Goal: Complete application form

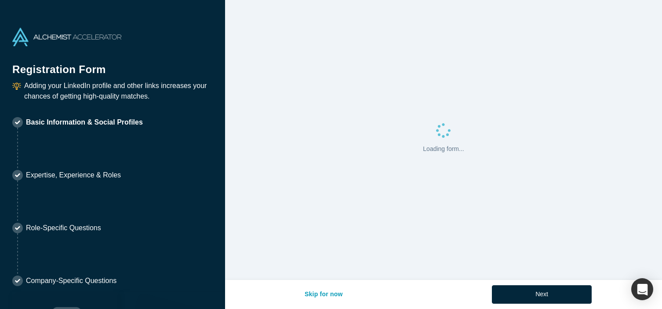
select select "US"
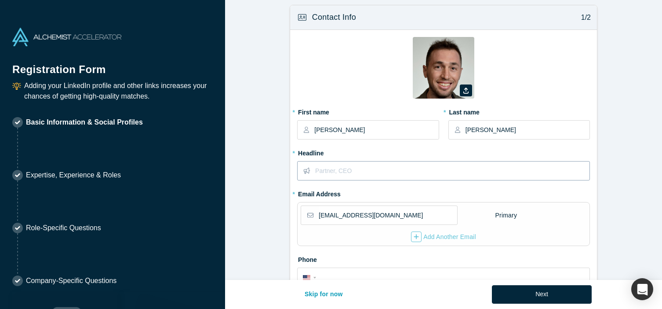
click at [367, 171] on input "text" at bounding box center [452, 170] width 274 height 18
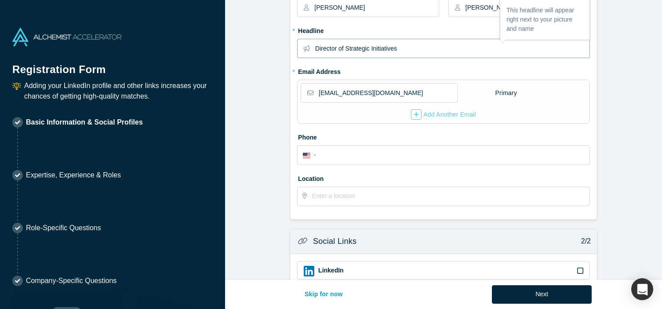
scroll to position [129, 0]
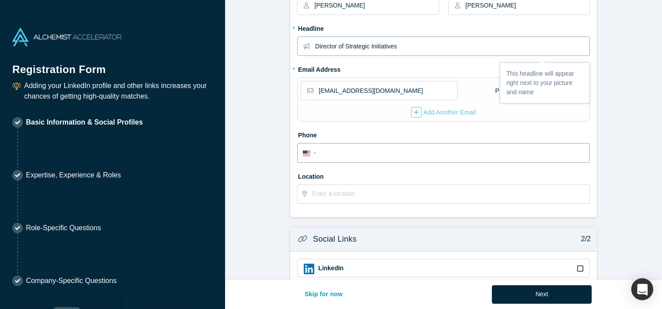
type input "Director of Strategic Initiatives"
click at [348, 149] on input "tel" at bounding box center [451, 153] width 265 height 13
type input "[PHONE_NUMBER]"
click at [358, 196] on input "text" at bounding box center [450, 194] width 277 height 18
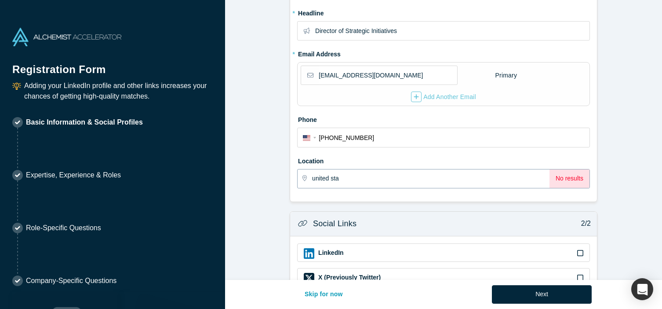
scroll to position [147, 0]
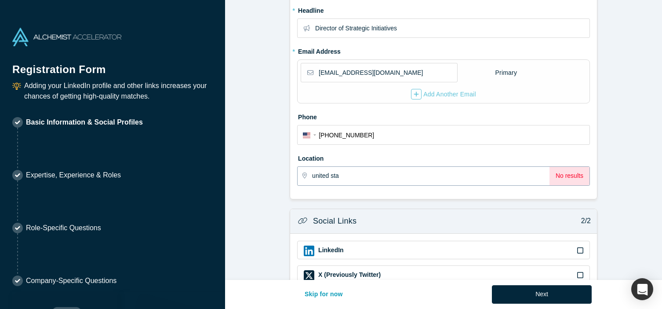
click at [348, 180] on input "united sta" at bounding box center [430, 176] width 237 height 18
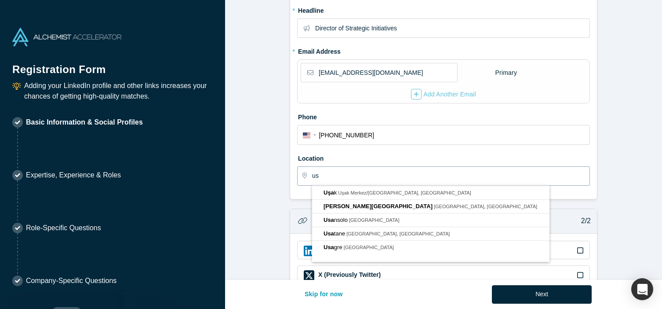
type input "u"
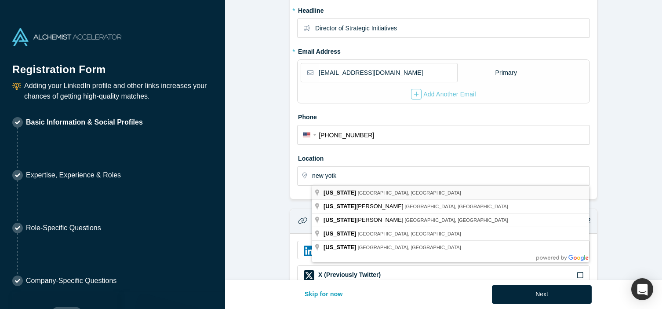
type input "[US_STATE], [GEOGRAPHIC_DATA], [GEOGRAPHIC_DATA]"
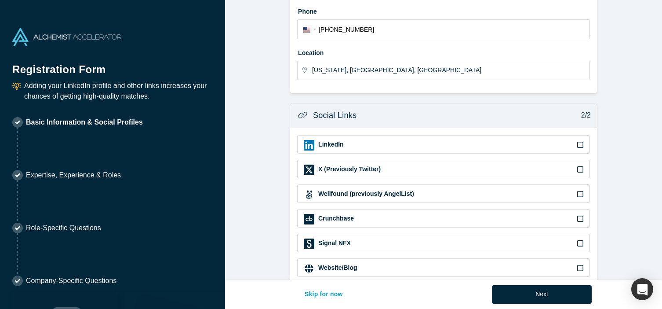
scroll to position [269, 0]
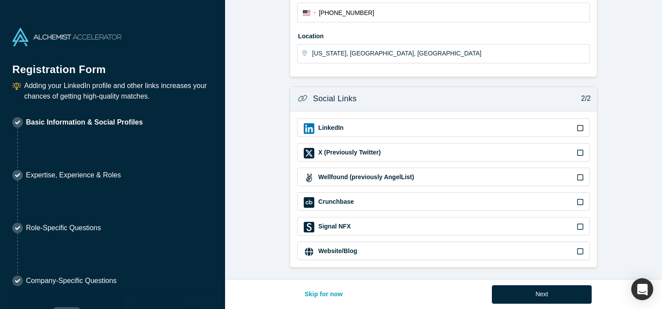
click at [582, 126] on icon at bounding box center [580, 127] width 6 height 7
click at [0, 0] on input "checkbox" at bounding box center [0, 0] width 0 height 0
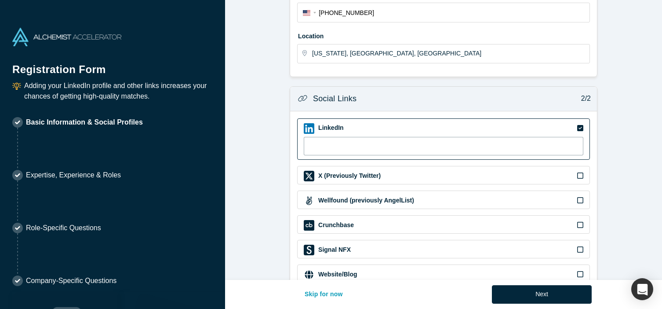
click at [458, 144] on input at bounding box center [444, 146] width 280 height 18
paste input "[URL][DOMAIN_NAME]"
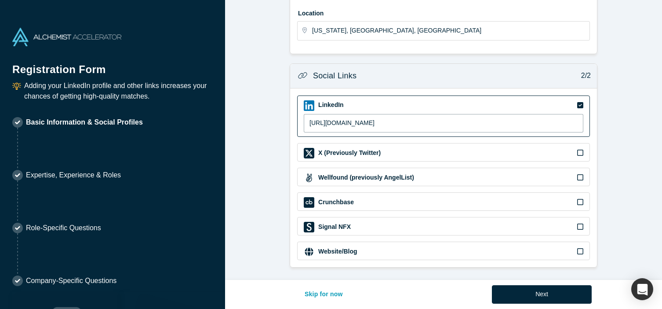
type input "[URL][DOMAIN_NAME]"
click at [525, 289] on button "Next" at bounding box center [542, 294] width 100 height 18
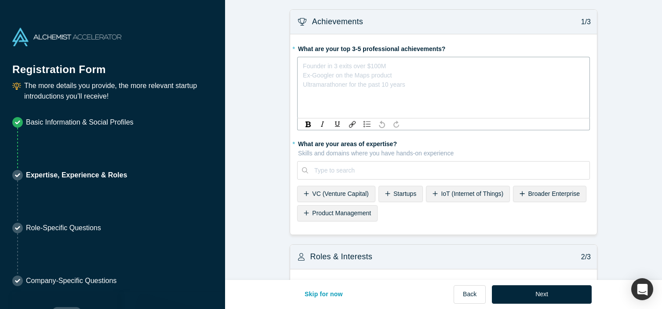
click at [362, 63] on div "rdw-editor" at bounding box center [443, 64] width 281 height 9
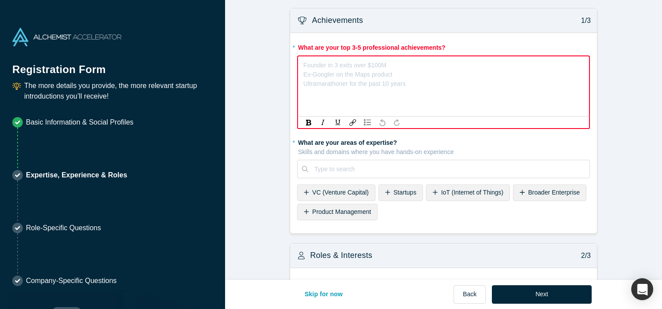
scroll to position [2, 0]
click at [362, 66] on span "Scaled AI GTM from 0 to $10M+ ARR" at bounding box center [355, 62] width 102 height 7
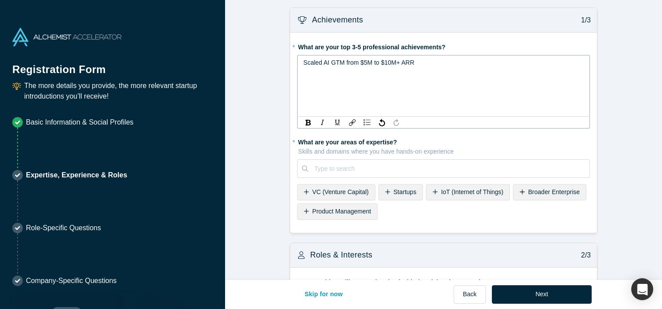
click at [353, 65] on span "Scaled AI GTM from $5M to $10M+ ARR" at bounding box center [358, 62] width 111 height 7
click at [385, 65] on span "Scaled AI GTM from $5M to $10M+ ARR" at bounding box center [358, 62] width 111 height 7
click at [415, 65] on div "Scaled AI GTM from $5M to $20M+ ARR" at bounding box center [443, 62] width 281 height 9
click at [301, 62] on div "Scaled AI GTM from $5M to $20M+ ARR" at bounding box center [443, 86] width 293 height 62
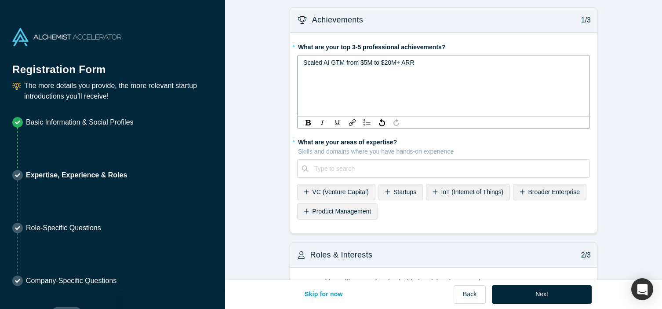
click at [303, 65] on span "Scaled AI GTM from $5M to $20M+ ARR" at bounding box center [358, 62] width 111 height 7
click at [317, 62] on span "2X Scaled AI GTM from $5M to $20M+ ARR" at bounding box center [363, 62] width 120 height 7
click at [335, 64] on span "2X scaling AI GTM from $5M to $20M+ ARR" at bounding box center [363, 62] width 120 height 7
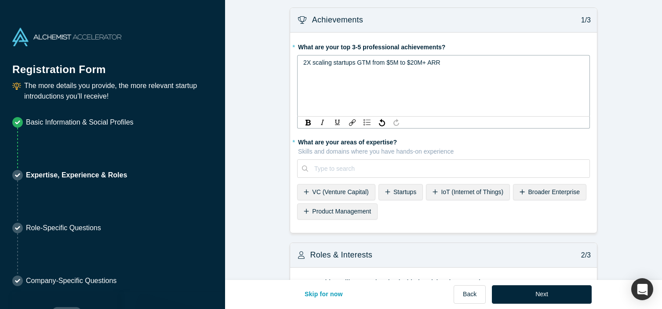
click at [306, 65] on span "2X scaling startups GTM from $5M to $20M+ ARR" at bounding box center [371, 62] width 137 height 7
click at [456, 65] on div "3X scaling startups GTM from $5M to $20M+ ARR" at bounding box center [443, 62] width 281 height 9
drag, startPoint x: 346, startPoint y: 83, endPoint x: 302, endPoint y: 84, distance: 43.5
click at [302, 84] on div "3X scaling startups GTM from $5M to $20M+ ARR Founding a startup from 0-1 Build…" at bounding box center [443, 86] width 293 height 62
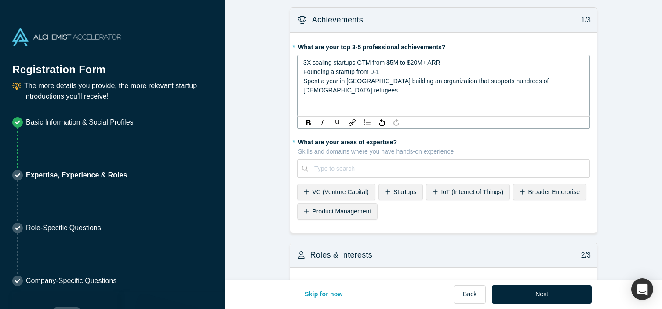
click at [371, 76] on div "Spent a year in [GEOGRAPHIC_DATA] building an organization that supports hundre…" at bounding box center [443, 85] width 281 height 18
click at [395, 83] on span "Spent a year in [GEOGRAPHIC_DATA] building an organization that supports hundre…" at bounding box center [426, 85] width 247 height 16
click at [421, 80] on span "Spent a year in [GEOGRAPHIC_DATA] building from scracth organization that suppo…" at bounding box center [440, 85] width 274 height 16
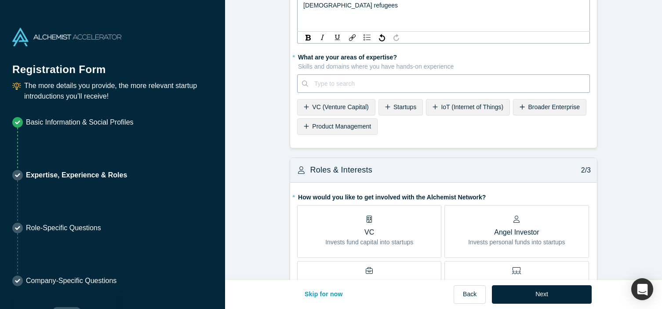
click at [364, 88] on div "* What are your areas of expertise? Skills and domains where you have hands-on …" at bounding box center [443, 94] width 293 height 88
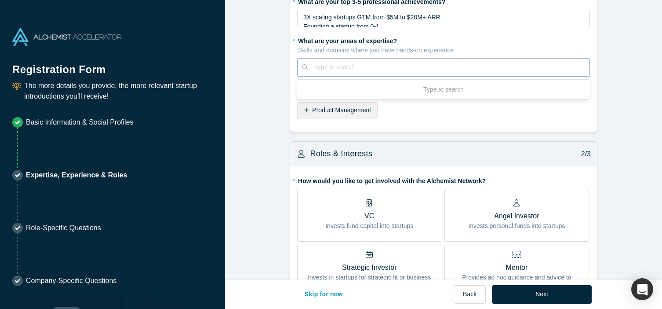
scroll to position [43, 0]
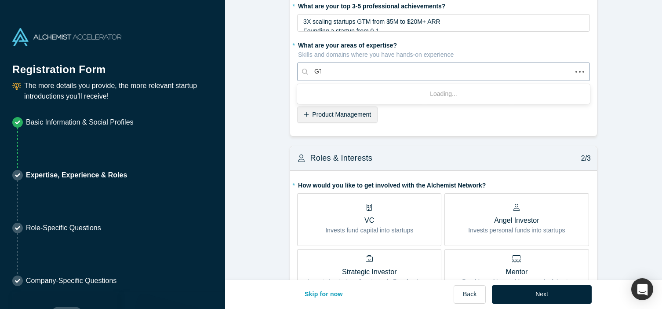
type input "GTM"
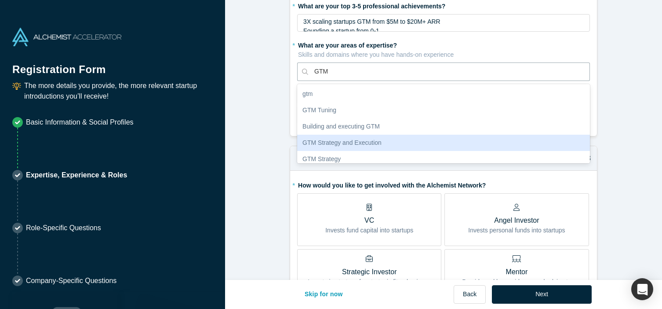
click at [364, 138] on div "GTM Strategy and Execution" at bounding box center [443, 142] width 293 height 16
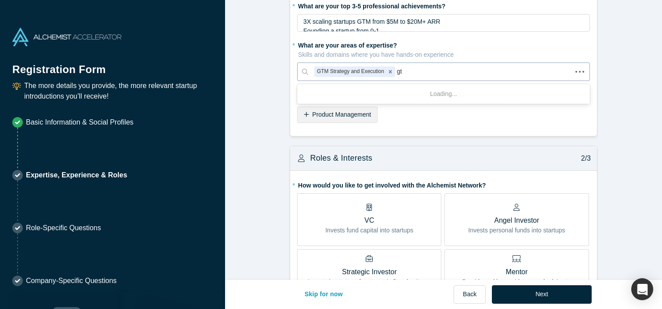
type input "gtm"
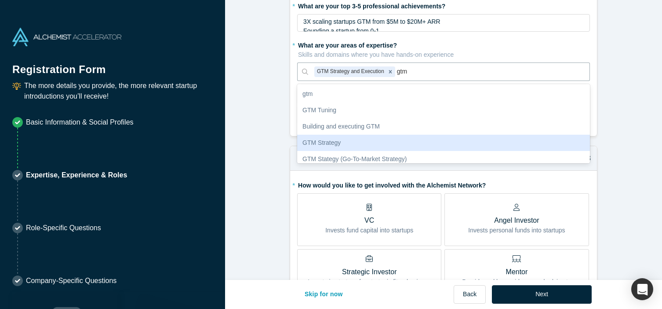
click at [376, 139] on div "GTM Strategy" at bounding box center [443, 142] width 293 height 16
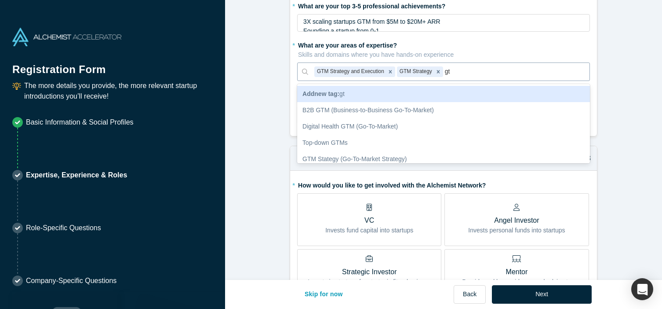
type input "gtm"
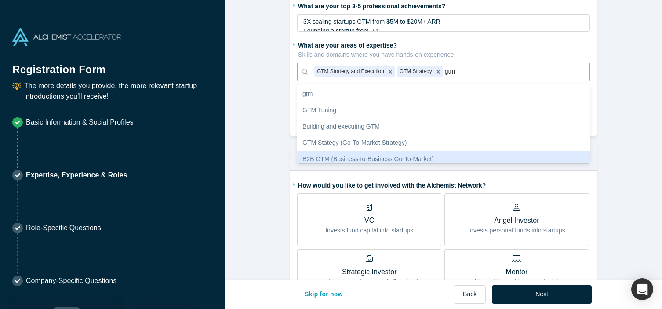
click at [438, 152] on div "B2B GTM (Business-to-Business Go-To-Market)" at bounding box center [443, 159] width 293 height 16
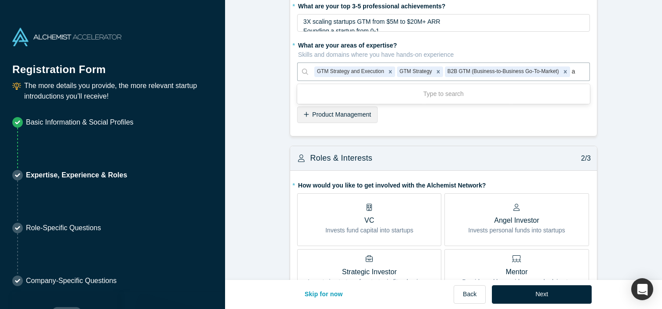
type input "ai"
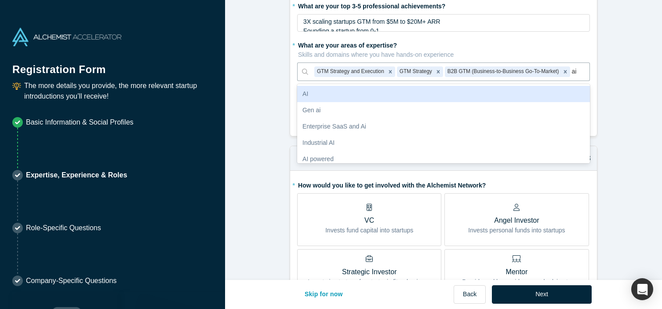
click at [366, 100] on div "AI" at bounding box center [443, 94] width 293 height 16
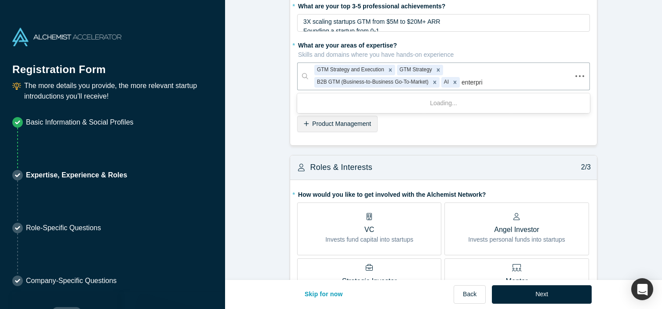
type input "enterpris"
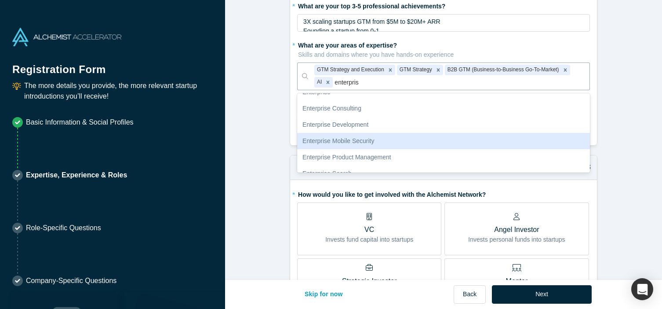
scroll to position [41, 0]
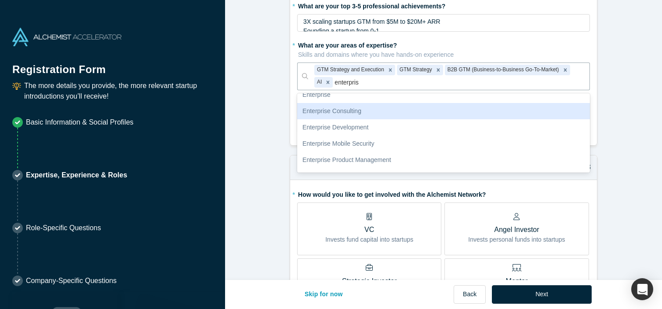
click at [369, 113] on div "Enterprise Consulting" at bounding box center [443, 111] width 293 height 16
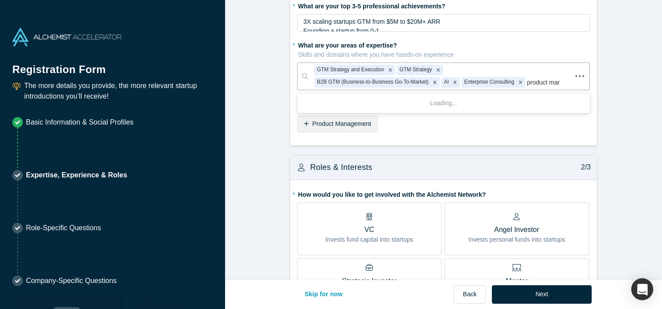
type input "product mark"
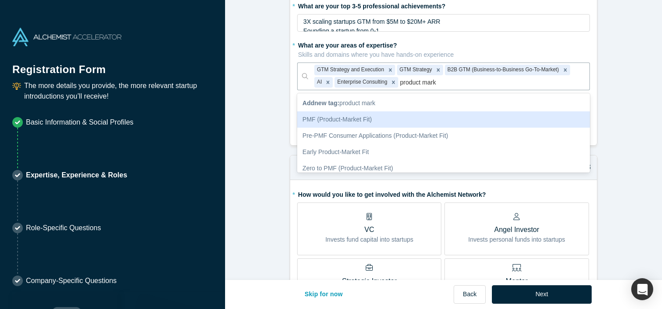
click at [397, 118] on div "PMF (Product-Market Fit)" at bounding box center [443, 119] width 293 height 16
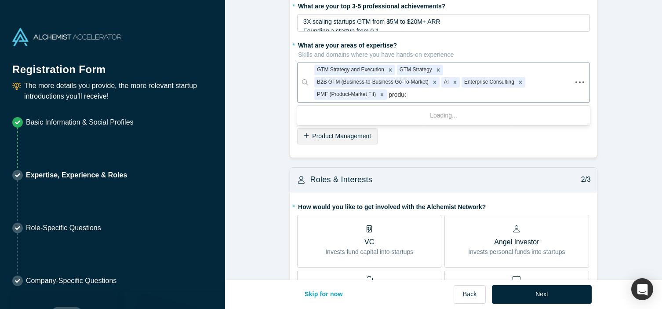
type input "product"
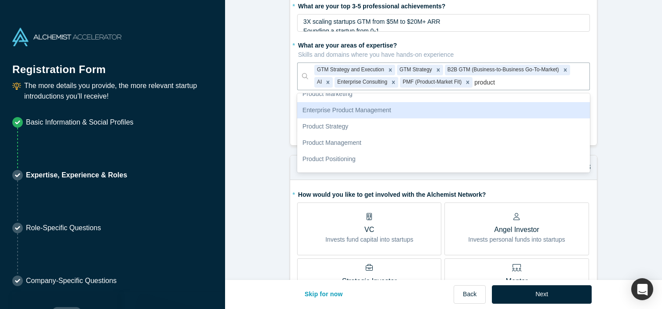
scroll to position [60, 0]
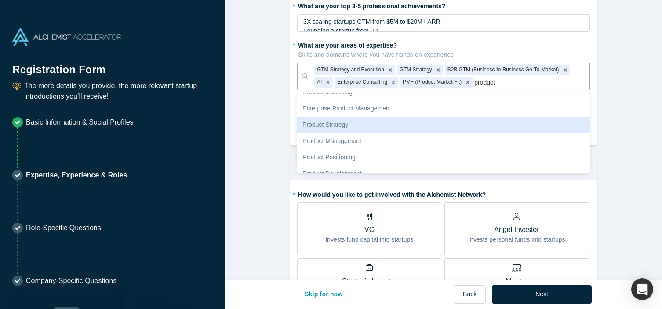
click at [457, 127] on div "Product Strategy" at bounding box center [443, 124] width 293 height 16
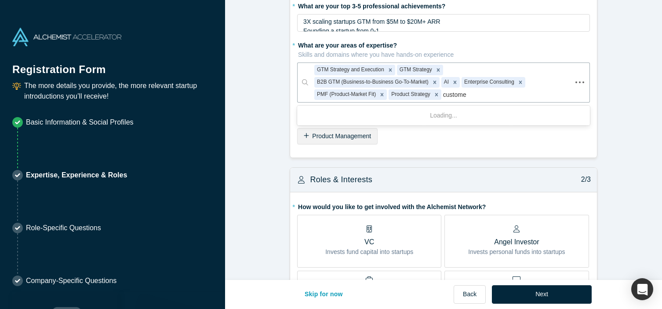
type input "customer"
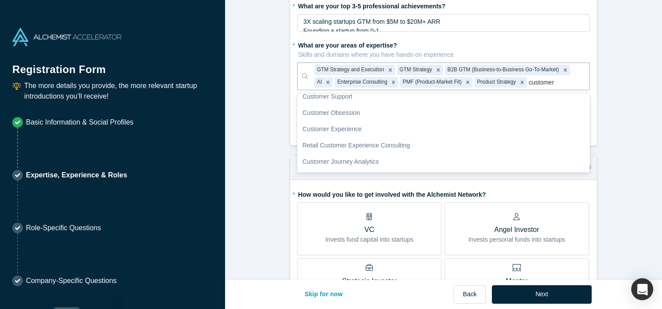
scroll to position [172, 0]
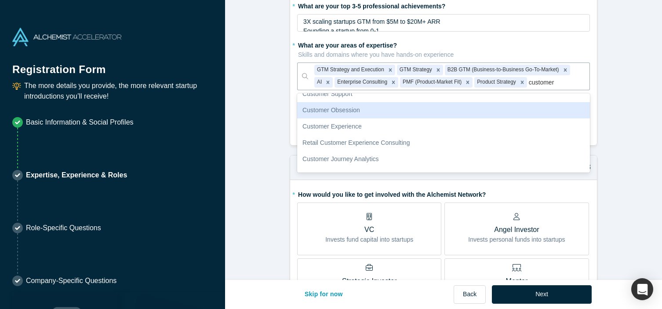
click at [459, 111] on div "Customer Obsession" at bounding box center [443, 110] width 293 height 16
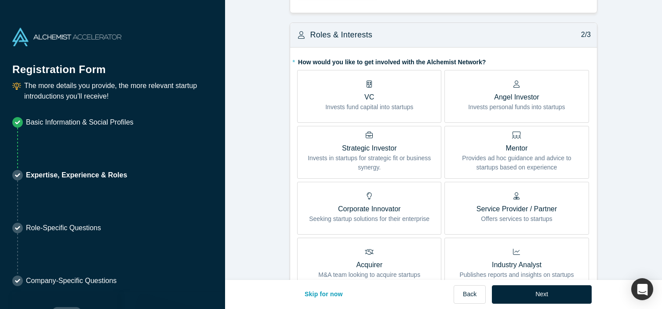
scroll to position [192, 0]
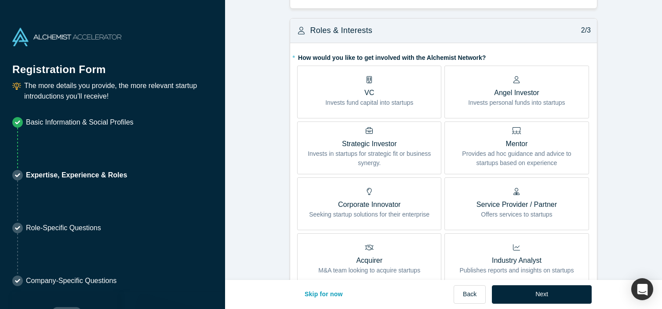
click at [487, 145] on p "Mentor" at bounding box center [516, 143] width 131 height 11
click at [0, 0] on input "Mentor Provides ad hoc guidance and advice to startups based on experience" at bounding box center [0, 0] width 0 height 0
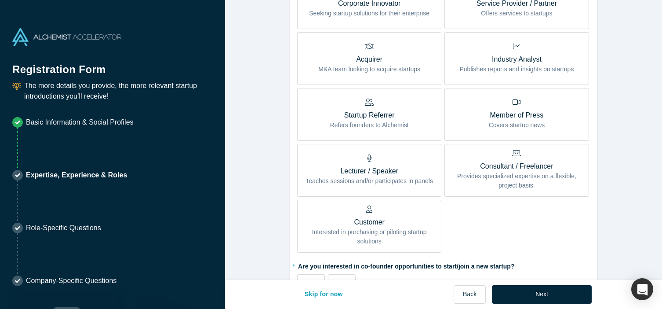
scroll to position [393, 0]
click at [413, 150] on label "Lecturer / Speaker Teaches sessions and/or participates in panels" at bounding box center [369, 169] width 144 height 53
click at [0, 0] on input "Lecturer / Speaker Teaches sessions and/or participates in panels" at bounding box center [0, 0] width 0 height 0
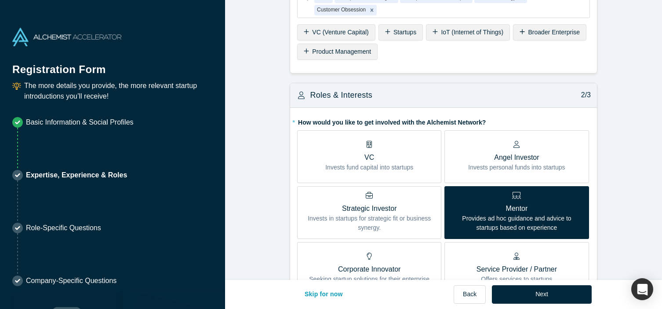
scroll to position [115, 0]
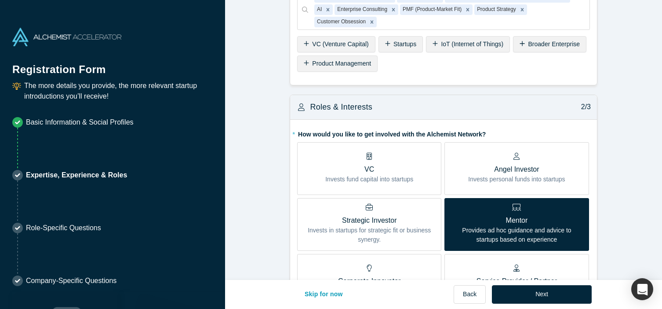
click at [536, 160] on div "Angel Investor Invests personal funds into startups" at bounding box center [516, 168] width 97 height 31
click at [0, 0] on input "Angel Investor Invests personal funds into startups" at bounding box center [0, 0] width 0 height 0
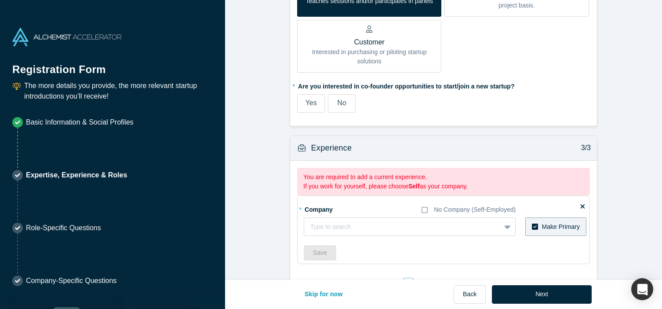
scroll to position [601, 0]
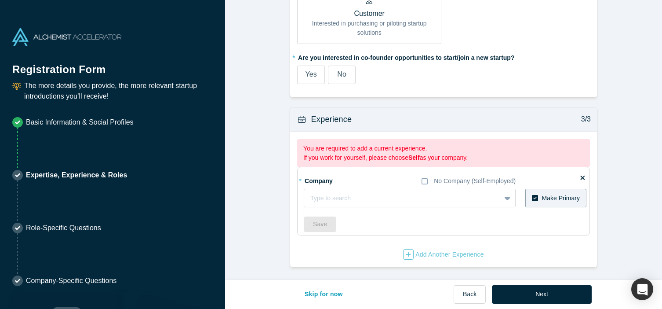
click at [340, 79] on div "No" at bounding box center [341, 74] width 9 height 11
click at [0, 0] on input "No" at bounding box center [0, 0] width 0 height 0
click at [386, 199] on div at bounding box center [402, 197] width 184 height 11
type input "shelf"
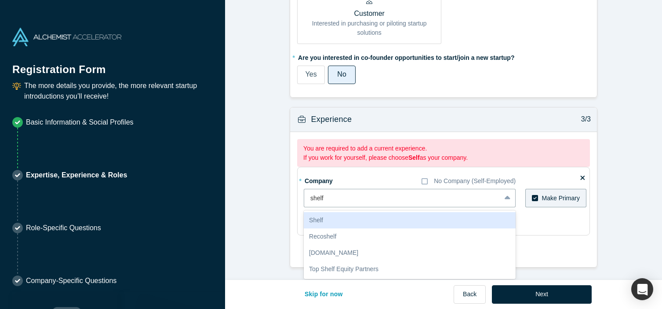
click at [381, 215] on div "Shelf" at bounding box center [410, 220] width 212 height 16
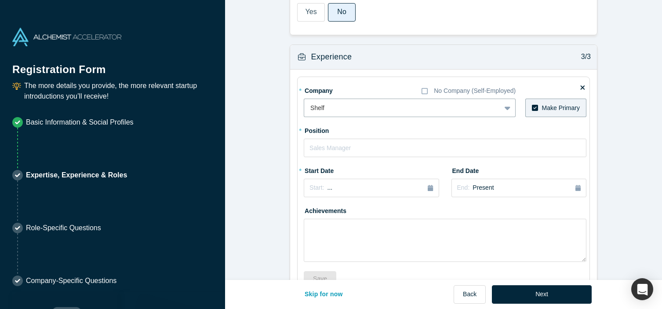
scroll to position [671, 0]
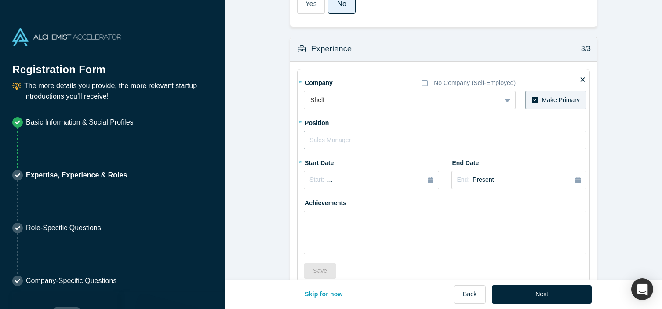
click at [369, 142] on input "text" at bounding box center [445, 140] width 283 height 18
type input "Director of Strategic Initiatives"
click at [428, 178] on icon "button" at bounding box center [430, 180] width 5 height 6
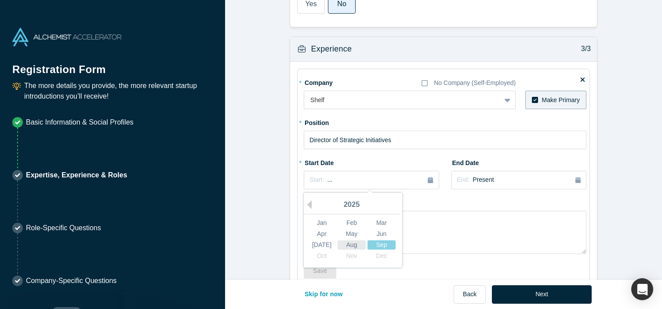
click at [352, 243] on div "Aug" at bounding box center [352, 244] width 28 height 9
click at [395, 182] on div "Start: [DATE]" at bounding box center [370, 179] width 123 height 9
click at [359, 242] on div "Aug" at bounding box center [352, 244] width 28 height 9
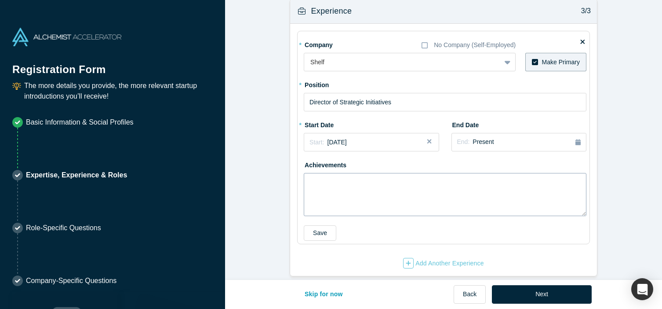
scroll to position [718, 0]
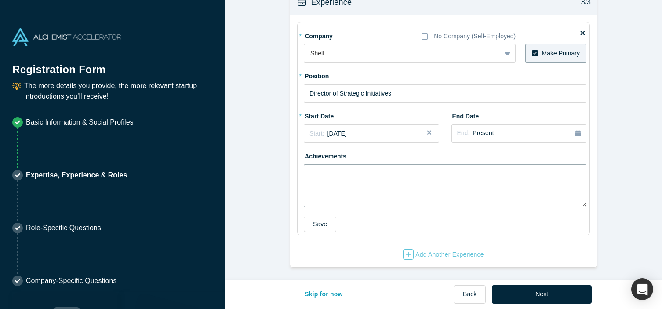
click at [374, 183] on textarea at bounding box center [445, 185] width 283 height 43
type textarea "New product Launch Record breaking Quarter in terms of new ARR and NRR"
click at [425, 249] on div "Add Another Experience" at bounding box center [443, 254] width 81 height 11
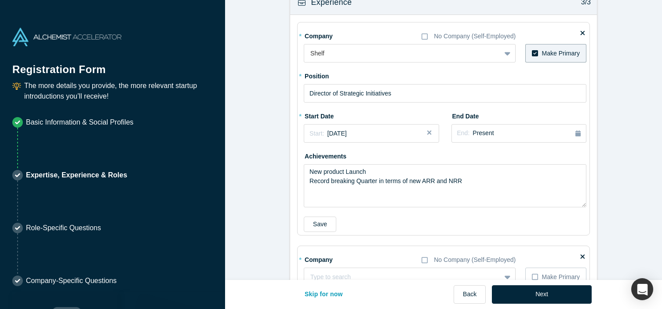
scroll to position [796, 0]
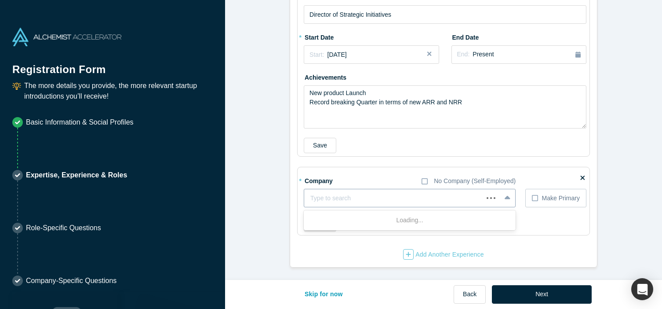
click at [336, 194] on div at bounding box center [393, 197] width 167 height 11
type input "Barista AI"
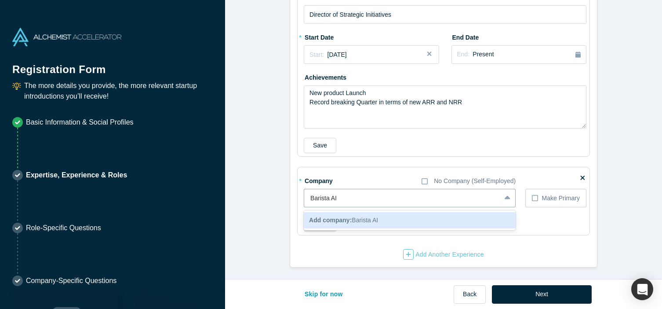
click at [377, 215] on div "Add company: Barista AI" at bounding box center [410, 220] width 212 height 16
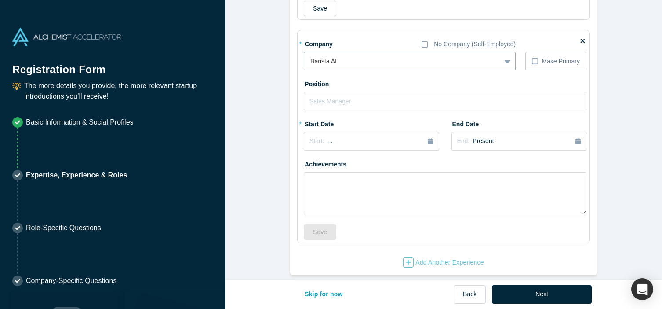
scroll to position [941, 0]
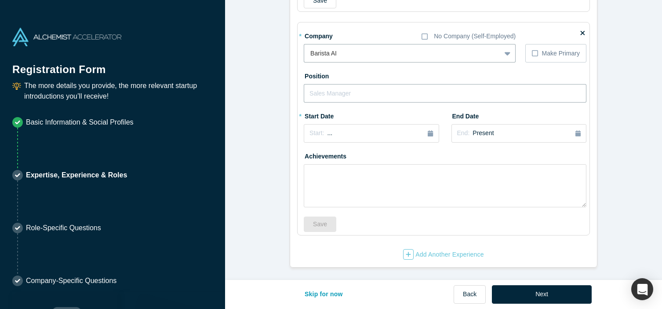
click at [351, 95] on input "text" at bounding box center [445, 93] width 283 height 18
type input "CEO & Co-Founder"
click at [335, 169] on textarea at bounding box center [445, 185] width 283 height 43
paste textarea "Secured partnerships with 10+ U.S.-based enterprises, including Redis and Workd…"
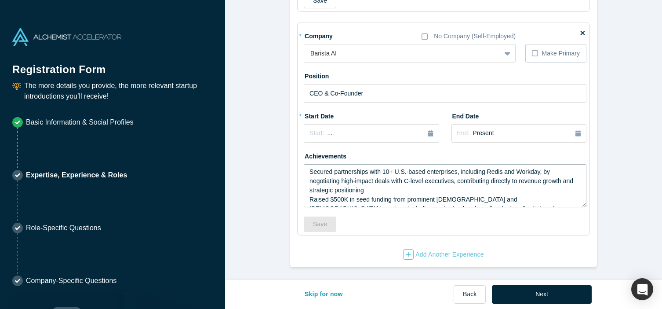
drag, startPoint x: 458, startPoint y: 174, endPoint x: 458, endPoint y: 189, distance: 14.5
click at [458, 189] on textarea "Secured partnerships with 10+ U.S.-based enterprises, including Redis and Workd…" at bounding box center [445, 185] width 283 height 43
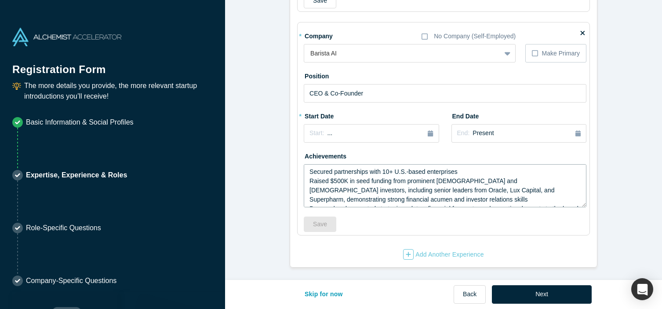
drag, startPoint x: 435, startPoint y: 180, endPoint x: 492, endPoint y: 181, distance: 57.6
click at [492, 181] on textarea "Secured partnerships with 10+ U.S.-based enterprises Raised $500K in seed fundi…" at bounding box center [445, 185] width 283 height 43
drag, startPoint x: 551, startPoint y: 189, endPoint x: 462, endPoint y: 183, distance: 89.0
click at [462, 183] on textarea "Secured partnerships with 10+ U.S.-based enterprises Raised $500K in seed fundi…" at bounding box center [445, 185] width 283 height 43
click at [407, 181] on textarea "Secured partnerships with 10+ U.S.-based enterprises Raised $500K in seed fundi…" at bounding box center [445, 185] width 283 height 43
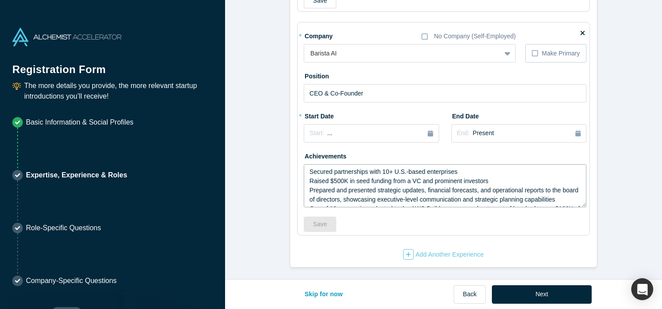
click at [490, 178] on textarea "Secured partnerships with 10+ U.S.-based enterprises Raised $500K in seed fundi…" at bounding box center [445, 185] width 283 height 43
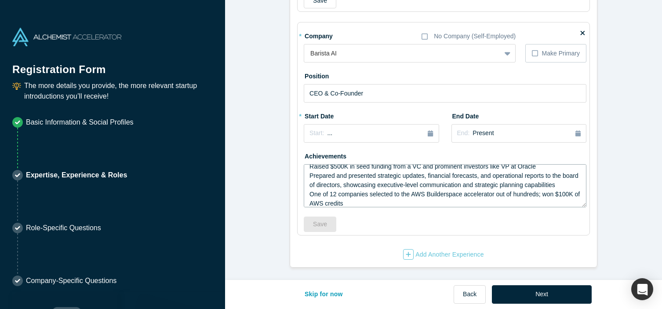
scroll to position [16, 0]
click at [442, 181] on textarea "Secured partnerships with 10+ U.S.-based enterprises Raised $500K in seed fundi…" at bounding box center [445, 185] width 283 height 43
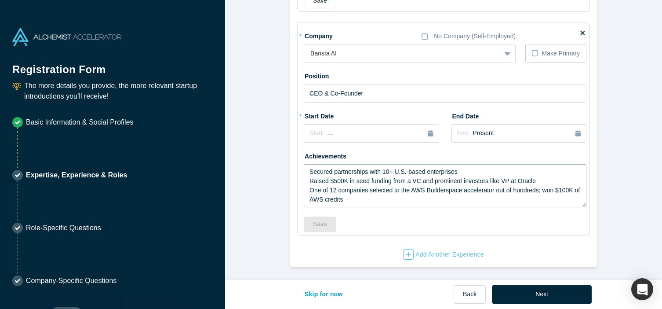
scroll to position [0, 0]
type textarea "Secured partnerships with 10+ U.S.-based enterprises Raised $500K in seed fundi…"
click at [422, 252] on div "Add Another Experience" at bounding box center [443, 254] width 81 height 11
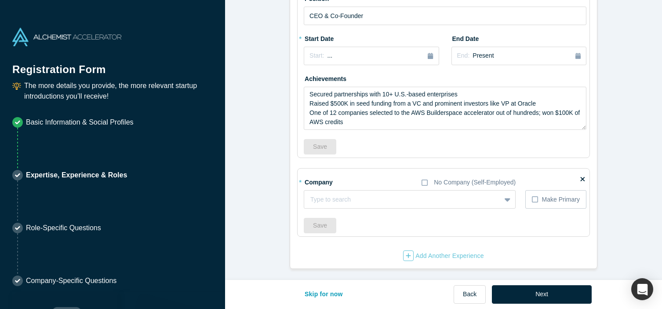
scroll to position [1020, 0]
click at [336, 200] on div at bounding box center [402, 197] width 184 height 11
type input "S"
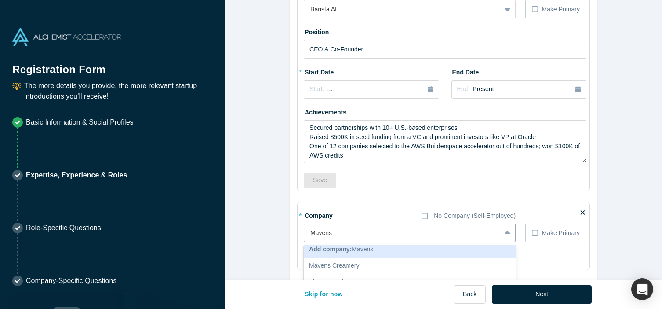
scroll to position [991, 0]
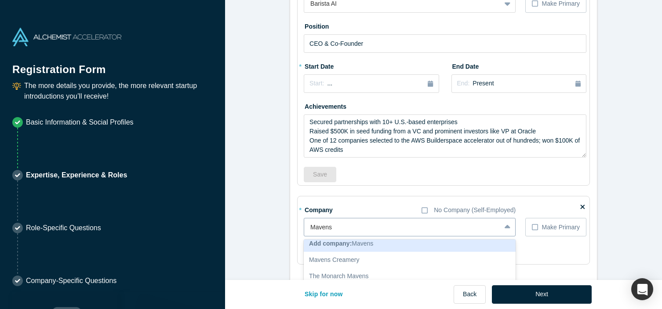
click at [330, 227] on input "Mavens" at bounding box center [321, 226] width 23 height 9
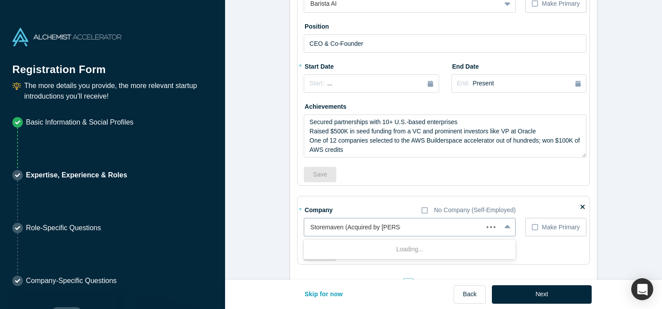
type input "Storemaven (Acquired by [PERSON_NAME])"
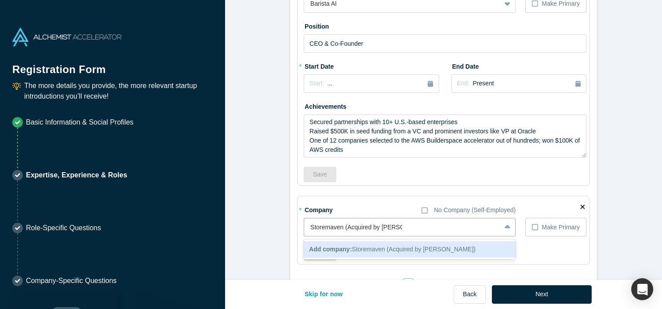
scroll to position [1020, 0]
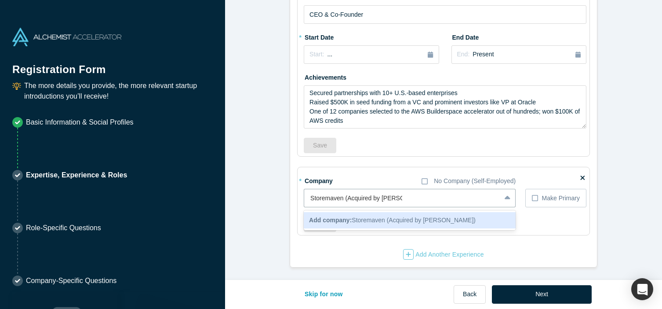
click at [366, 221] on span "Add company: Storemaven (Acquired by [PERSON_NAME])" at bounding box center [392, 219] width 167 height 7
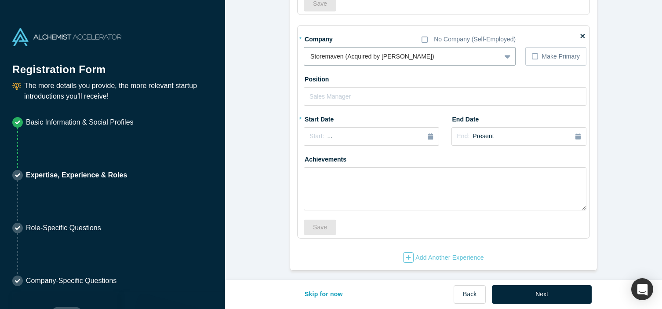
scroll to position [1163, 0]
click at [353, 99] on input "text" at bounding box center [445, 94] width 283 height 18
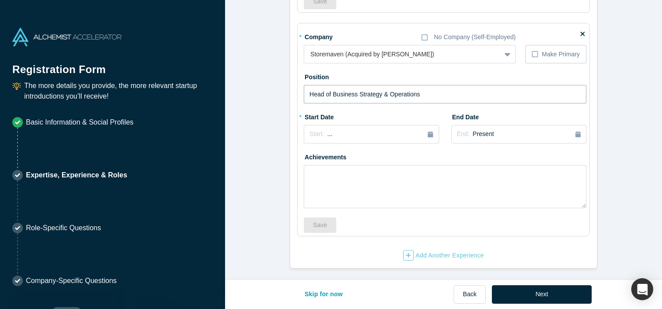
type input "Head of Business Strategy & Operations"
click at [321, 173] on textarea at bounding box center [445, 186] width 283 height 43
paste textarea "Created and led the company’s OKRs, developed a data-driven GTM strategy, and i…"
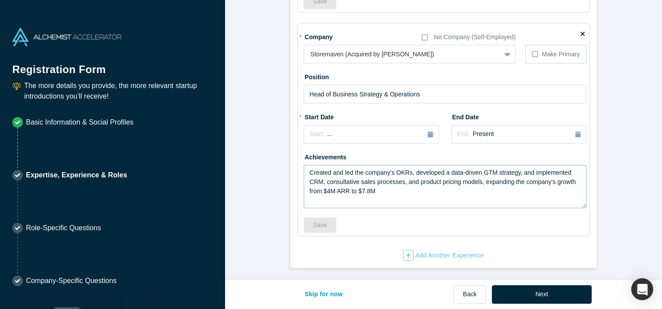
click at [365, 193] on textarea "Created and led the company’s OKRs, developed a data-driven GTM strategy, and i…" at bounding box center [445, 186] width 283 height 43
click at [360, 193] on textarea "Created and led the company’s OKRs, developed a data-driven GTM strategy, and i…" at bounding box center [445, 186] width 283 height 43
paste textarea "Increased the largest account, Zynga, from $1.4M to $2.2M ARR by strategizing t…"
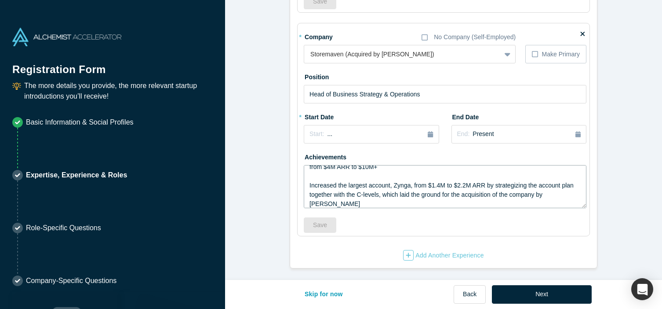
scroll to position [33, 0]
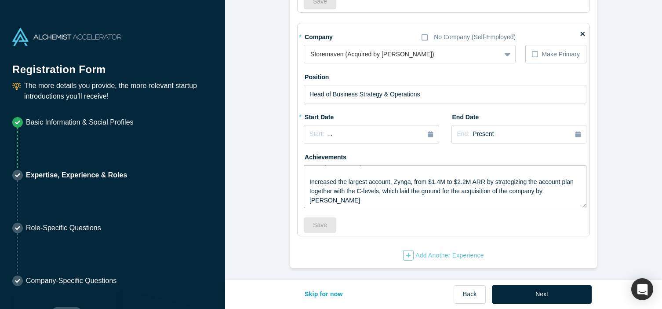
paste textarea "Designed a new sales process that increased the company’s new business bookings…"
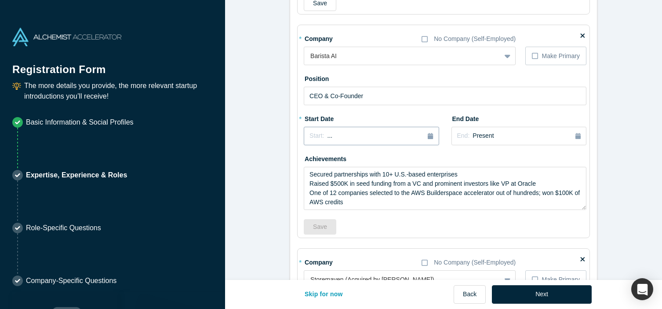
scroll to position [928, 0]
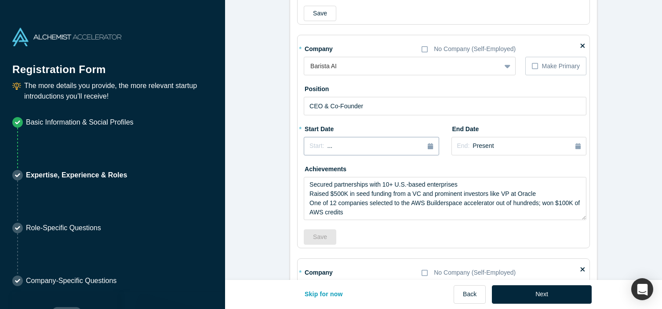
type textarea "Created and led the company’s OKRs, developed a data-driven GTM strategy, and i…"
click at [431, 146] on icon "button" at bounding box center [430, 146] width 5 height 6
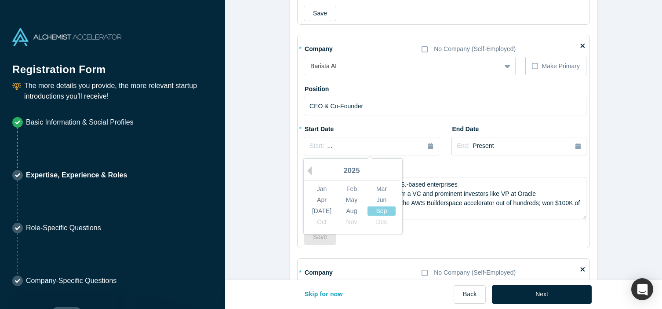
click at [313, 172] on div "2025" at bounding box center [352, 171] width 96 height 18
click at [311, 172] on button "Previous Year" at bounding box center [307, 170] width 9 height 9
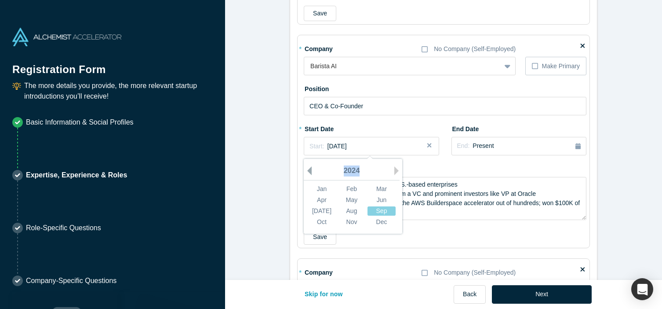
click at [311, 170] on button "Previous Year" at bounding box center [307, 170] width 9 height 9
click at [376, 218] on div "Dec" at bounding box center [381, 221] width 28 height 9
click at [347, 149] on span "[DATE]" at bounding box center [336, 145] width 19 height 7
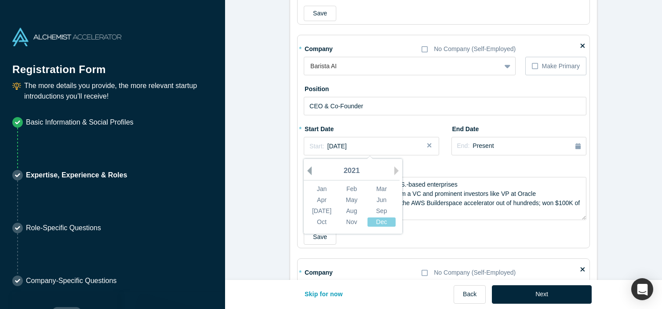
click at [309, 167] on button "Previous Year" at bounding box center [307, 170] width 9 height 9
click at [387, 221] on div "Dec" at bounding box center [381, 221] width 28 height 9
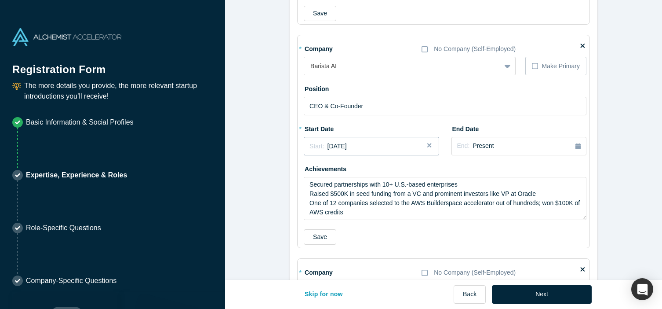
click at [383, 146] on div "Start: [DATE]" at bounding box center [370, 146] width 123 height 9
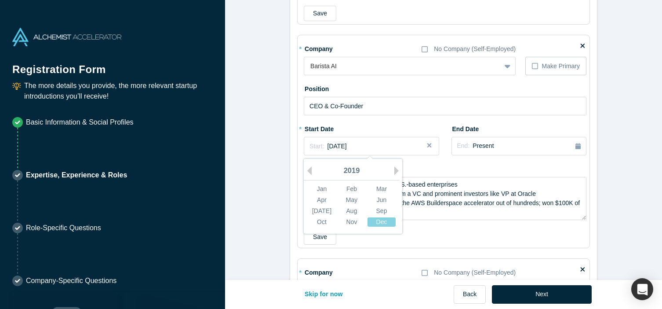
click at [391, 165] on div "2019" at bounding box center [352, 171] width 96 height 18
click at [391, 168] on div "2019" at bounding box center [352, 171] width 96 height 18
click at [392, 169] on div "2019" at bounding box center [352, 171] width 96 height 18
click at [395, 169] on button "Next Year" at bounding box center [398, 170] width 9 height 9
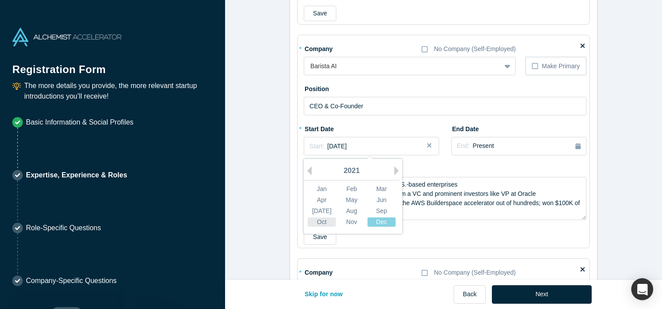
click at [323, 219] on div "Oct" at bounding box center [322, 221] width 28 height 9
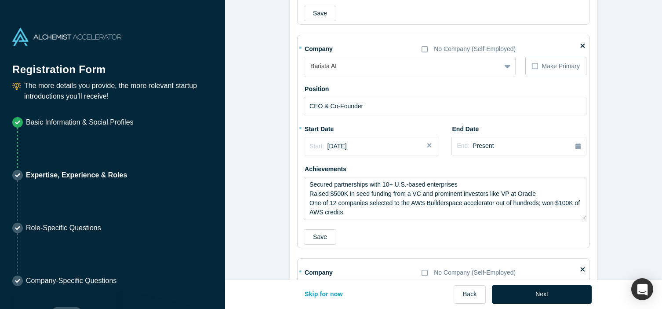
scroll to position [929, 0]
click at [370, 151] on button "Start: [DATE]" at bounding box center [371, 145] width 135 height 18
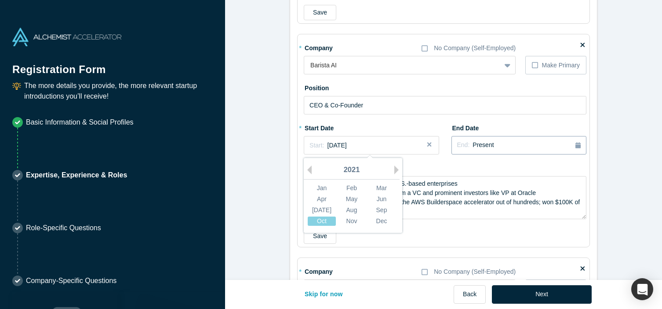
click at [524, 141] on div "End: Present" at bounding box center [518, 145] width 123 height 10
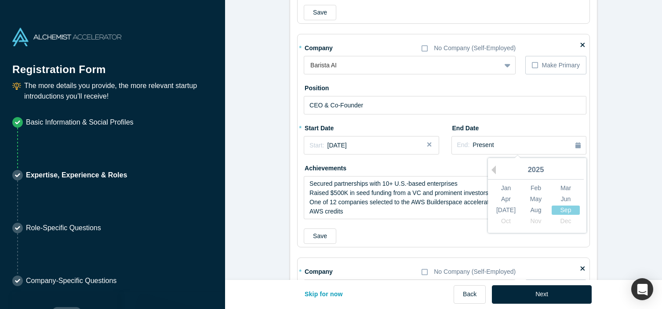
click at [497, 171] on div "2025" at bounding box center [536, 170] width 96 height 18
click at [496, 171] on button "Previous Year" at bounding box center [491, 169] width 9 height 9
click at [579, 171] on button "Next Year" at bounding box center [582, 169] width 9 height 9
click at [541, 202] on div "May" at bounding box center [536, 198] width 28 height 9
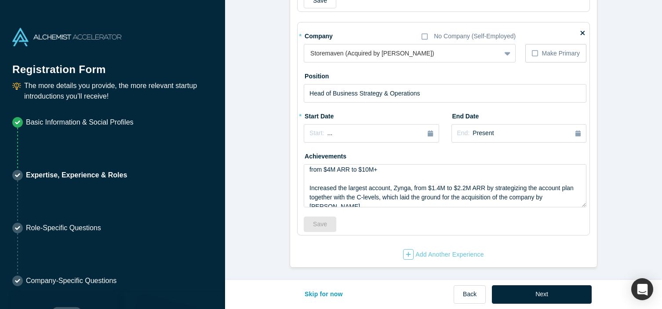
scroll to position [55, 0]
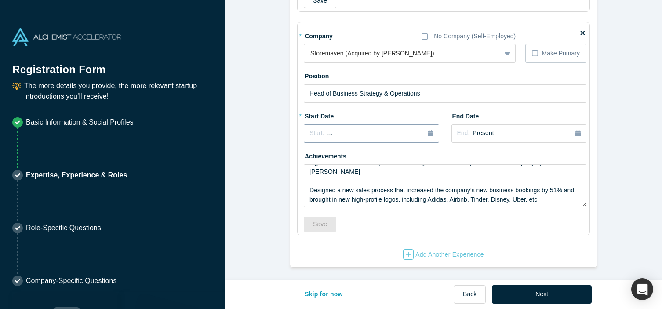
click at [432, 132] on icon "button" at bounding box center [430, 133] width 5 height 6
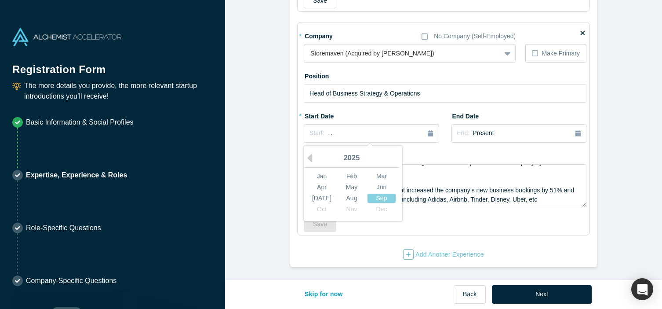
click at [312, 157] on div "2025" at bounding box center [352, 158] width 96 height 18
click at [309, 158] on button "Previous Year" at bounding box center [307, 157] width 9 height 9
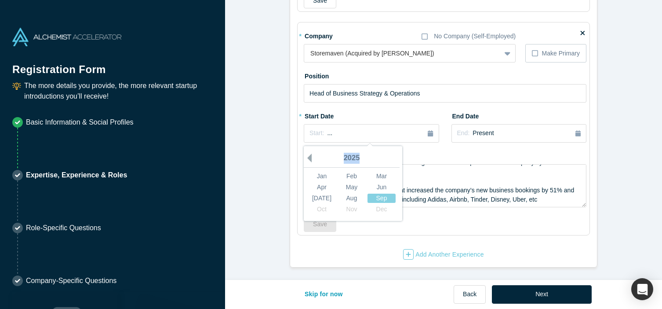
click at [309, 158] on button "Previous Year" at bounding box center [307, 157] width 9 height 9
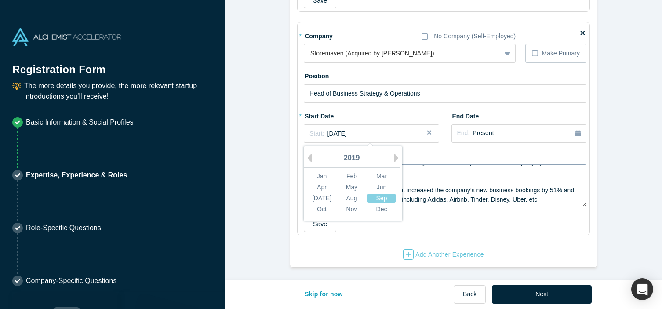
drag, startPoint x: 381, startPoint y: 209, endPoint x: 409, endPoint y: 197, distance: 30.9
click at [381, 209] on div "Dec" at bounding box center [381, 208] width 28 height 9
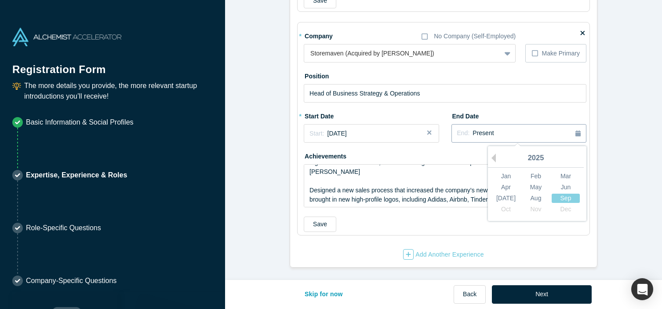
click at [579, 134] on icon "button" at bounding box center [577, 133] width 5 height 6
click at [495, 157] on button "Previous Year" at bounding box center [491, 157] width 9 height 9
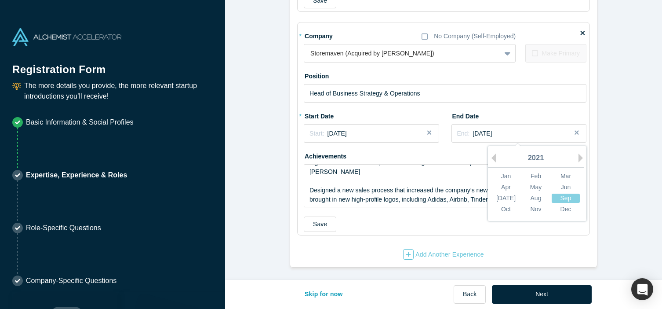
click at [501, 210] on div "Oct" at bounding box center [506, 208] width 28 height 9
click at [524, 134] on div "End: [DATE]" at bounding box center [518, 133] width 123 height 9
click at [538, 200] on div "Aug" at bounding box center [536, 197] width 28 height 9
click at [417, 250] on div "Add Another Experience" at bounding box center [443, 254] width 81 height 11
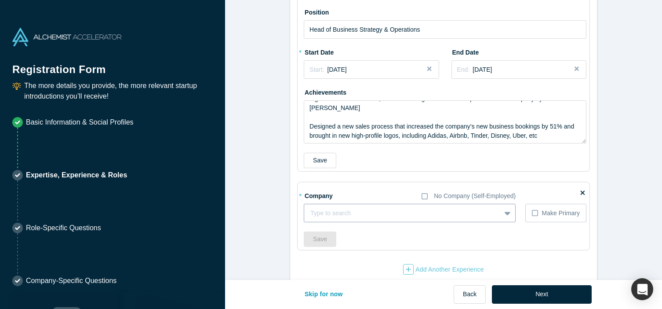
scroll to position [1243, 0]
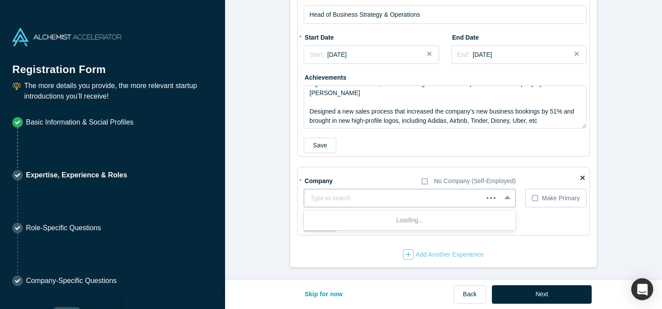
click at [325, 198] on div at bounding box center [393, 197] width 167 height 11
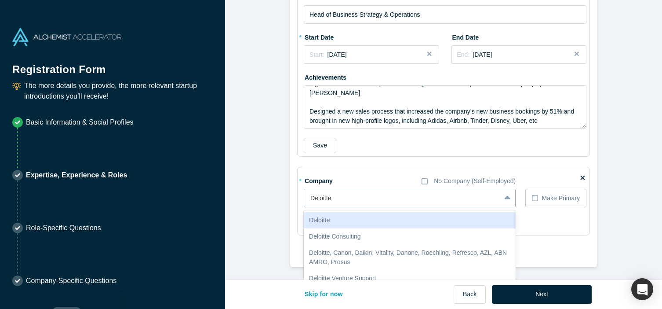
click at [313, 199] on input "Deloitte" at bounding box center [321, 197] width 22 height 9
click at [310, 199] on input "Deloitte" at bounding box center [321, 197] width 22 height 9
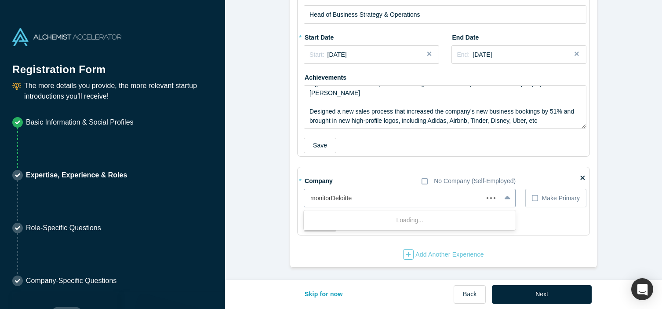
type input "monitor Deloitte"
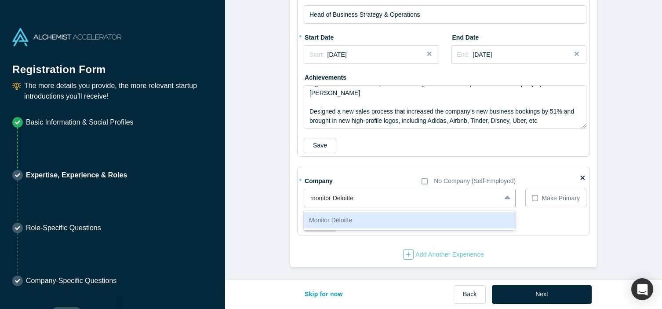
click at [320, 222] on div "Monitor Deloitte" at bounding box center [410, 220] width 212 height 16
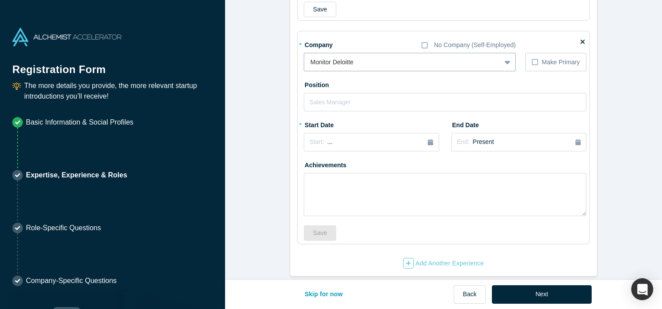
scroll to position [1387, 0]
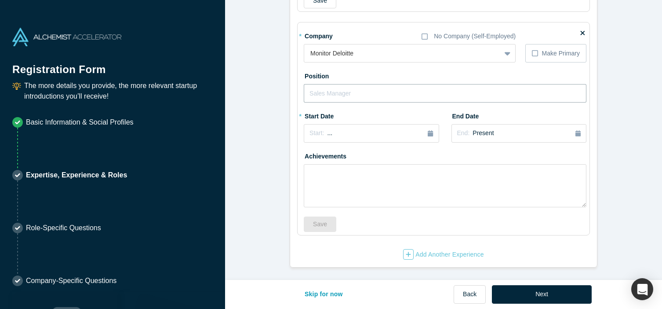
click at [328, 98] on input "text" at bounding box center [445, 93] width 283 height 18
type input "Senior Strategy consultant"
click at [432, 134] on icon "button" at bounding box center [430, 133] width 5 height 6
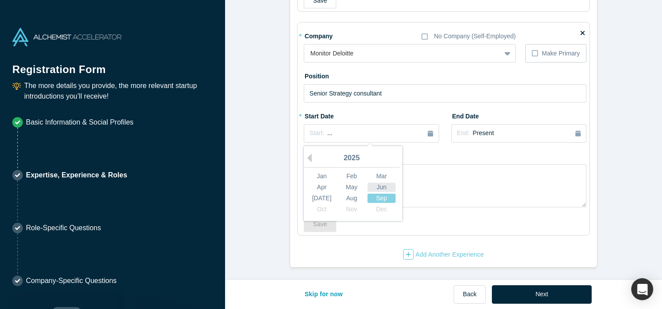
click at [375, 189] on div "Jun" at bounding box center [381, 186] width 28 height 9
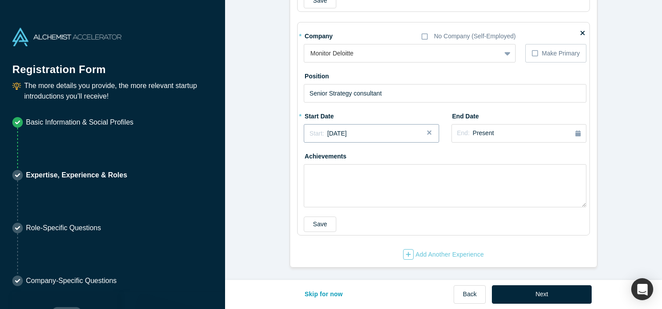
click at [355, 134] on div "Start: [DATE]" at bounding box center [370, 133] width 123 height 9
click at [310, 153] on button "Previous Year" at bounding box center [307, 157] width 9 height 9
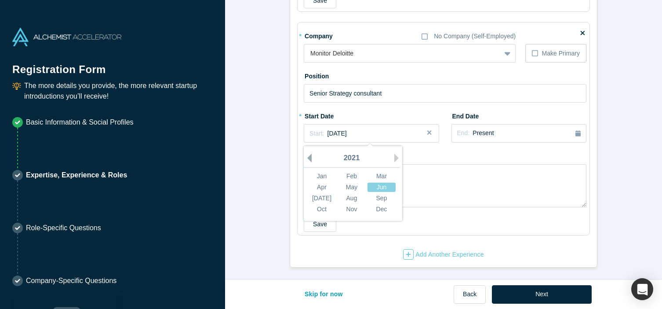
click at [310, 153] on button "Previous Year" at bounding box center [307, 157] width 9 height 9
click at [325, 197] on div "[DATE]" at bounding box center [322, 197] width 28 height 9
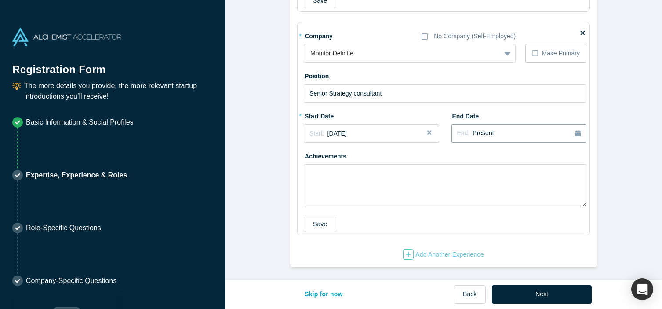
click at [530, 133] on div "End: Present" at bounding box center [518, 133] width 123 height 10
click at [494, 159] on button "Previous Year" at bounding box center [491, 157] width 9 height 9
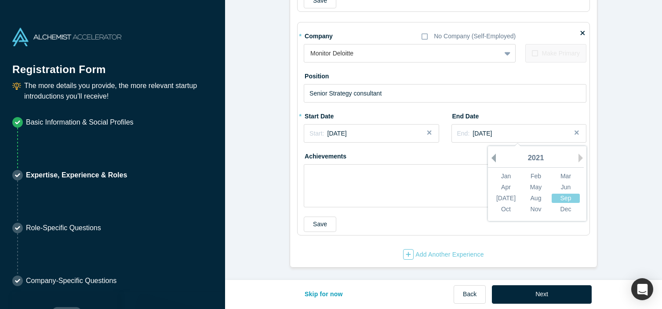
click at [494, 159] on button "Previous Year" at bounding box center [491, 157] width 9 height 9
click at [493, 157] on button "Previous Year" at bounding box center [491, 157] width 9 height 9
click at [528, 208] on div "Nov" at bounding box center [536, 208] width 28 height 9
click at [359, 180] on textarea at bounding box center [445, 185] width 283 height 43
paste textarea "Managed the ‘2M Tourists Project’, strategizing how the infrastructure and ecos…"
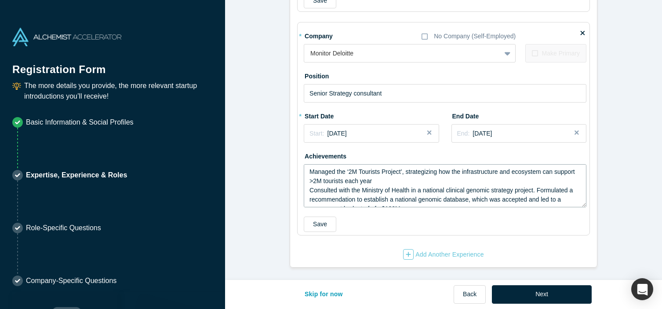
scroll to position [33, 0]
type textarea "Managed the ‘2M Tourists Project’, strategizing how the infrastructure and ecos…"
click at [435, 254] on div "Add Another Experience" at bounding box center [443, 254] width 81 height 11
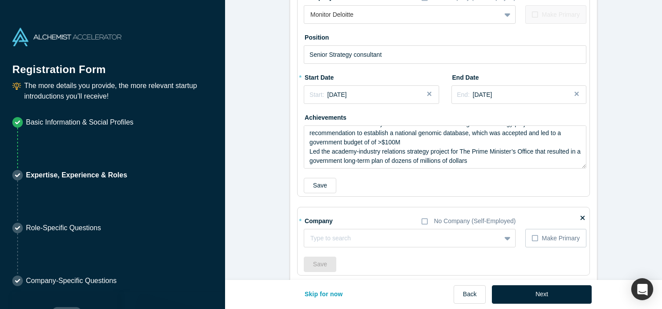
scroll to position [1466, 0]
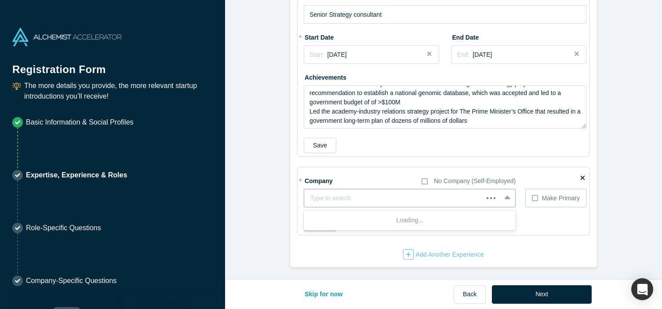
click at [327, 199] on div at bounding box center [393, 197] width 167 height 11
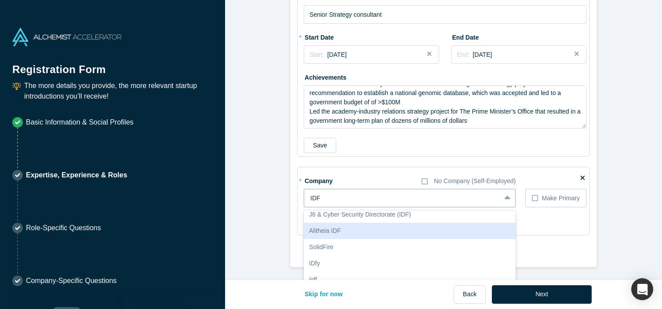
scroll to position [0, 0]
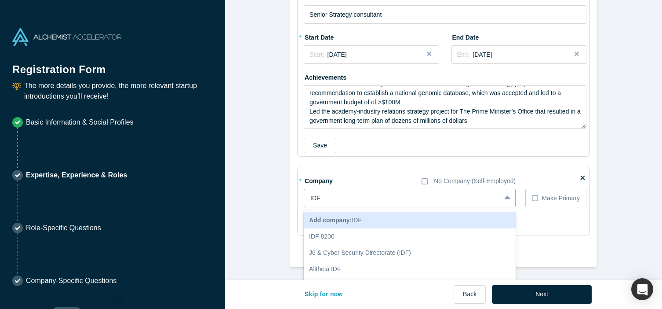
click at [321, 194] on input "IDF" at bounding box center [315, 197] width 11 height 9
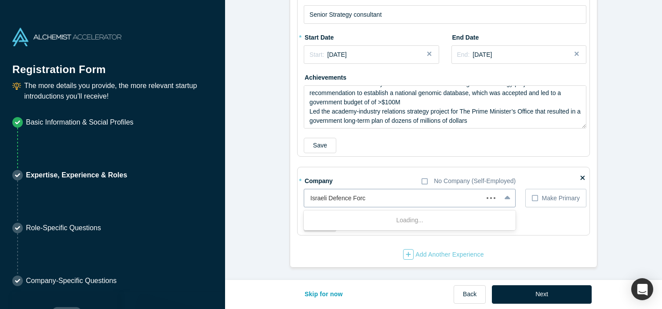
type input "[DEMOGRAPHIC_DATA] Defence Force"
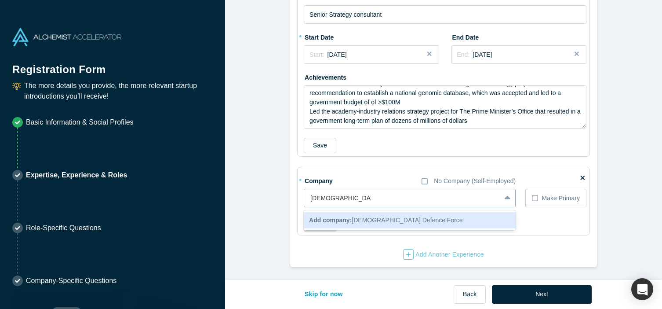
click at [356, 198] on input "[DEMOGRAPHIC_DATA] Defence Force" at bounding box center [340, 197] width 60 height 9
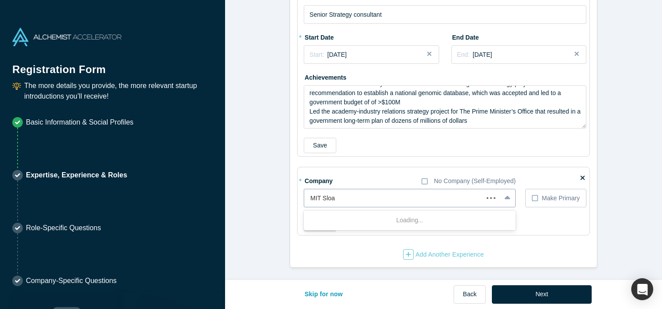
type input "MIT [PERSON_NAME]"
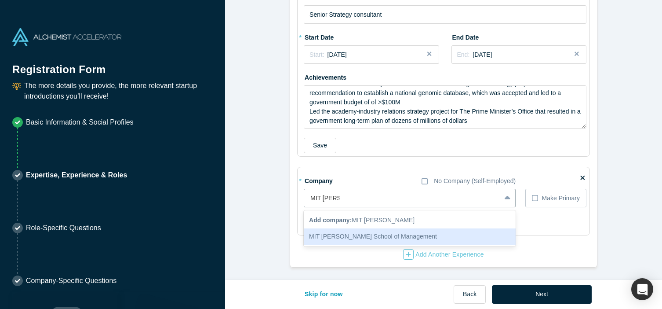
click at [365, 234] on div "MIT [PERSON_NAME] School of Management" at bounding box center [410, 236] width 212 height 16
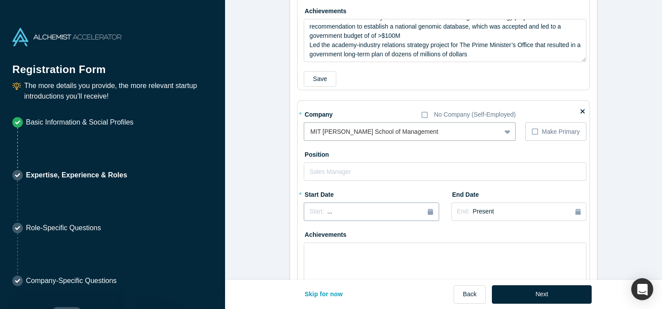
scroll to position [1535, 0]
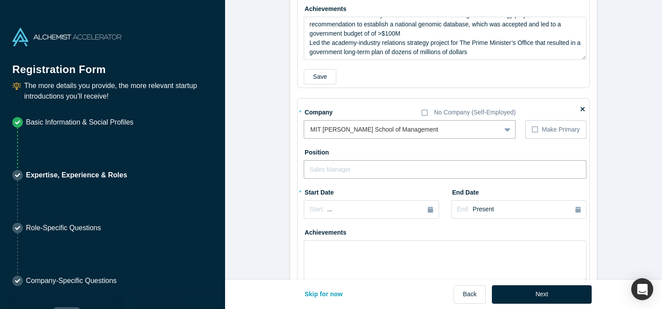
click at [355, 171] on input "text" at bounding box center [445, 169] width 283 height 18
type input "MBA Student"
click at [432, 208] on icon "button" at bounding box center [430, 209] width 5 height 6
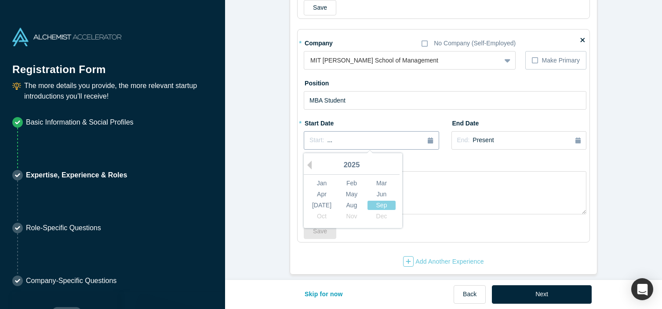
scroll to position [1611, 0]
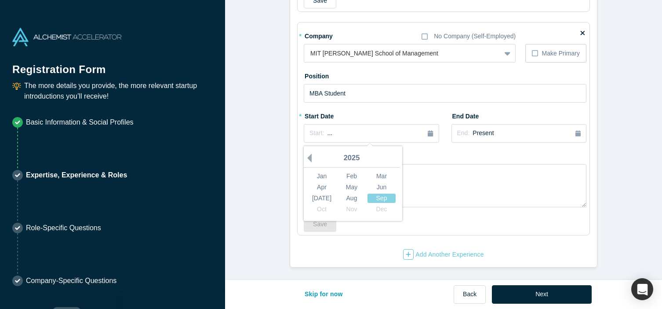
click at [309, 158] on button "Previous Year" at bounding box center [307, 157] width 9 height 9
click at [379, 188] on div "Jun" at bounding box center [381, 186] width 28 height 9
click at [541, 131] on div "End: Present" at bounding box center [518, 133] width 123 height 10
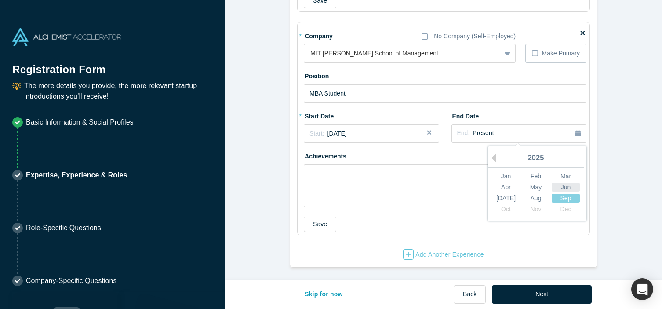
click at [559, 189] on div "Jun" at bounding box center [566, 186] width 28 height 9
click at [359, 186] on textarea at bounding box center [445, 185] width 283 height 43
paste textarea "GPA: 5.0/5.0 | Top 5% of the cohort [PERSON_NAME] Sports and Analytics Conferen…"
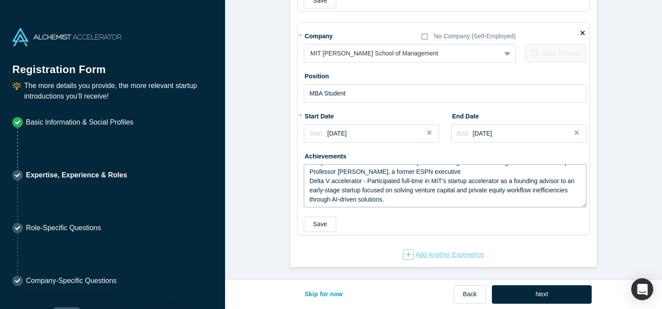
type textarea "GPA: 5.0/5.0 | Top 5% of the cohort [PERSON_NAME] Sports and Analytics Conferen…"
click at [426, 256] on div "Add Another Experience" at bounding box center [443, 254] width 81 height 11
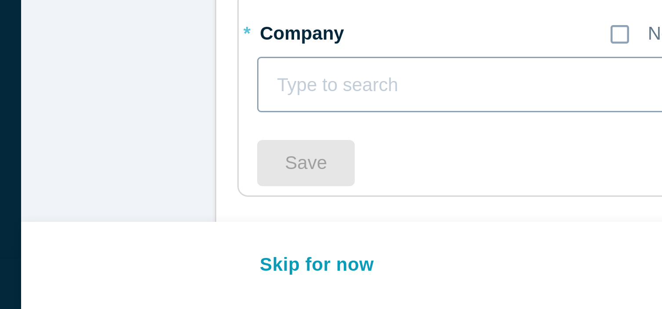
scroll to position [0, 0]
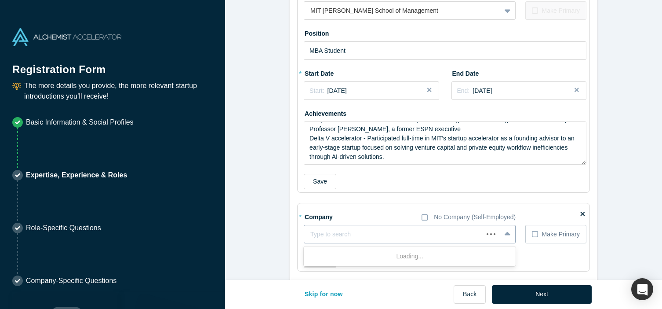
click at [341, 232] on div at bounding box center [393, 234] width 167 height 11
type input "IDF"
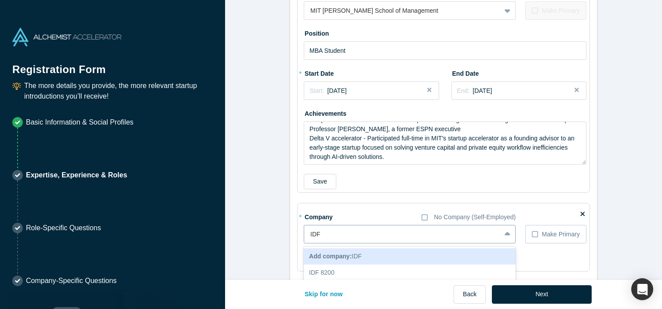
scroll to position [1699, 0]
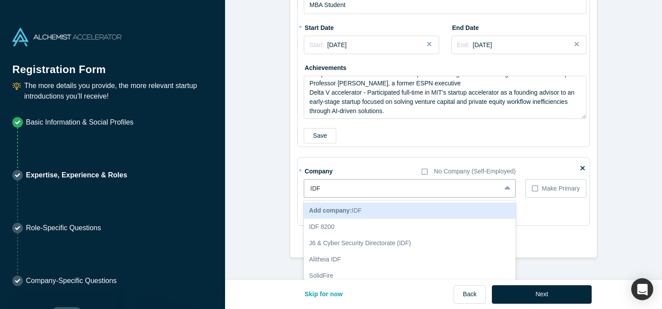
click at [345, 209] on b "Add company:" at bounding box center [330, 210] width 43 height 7
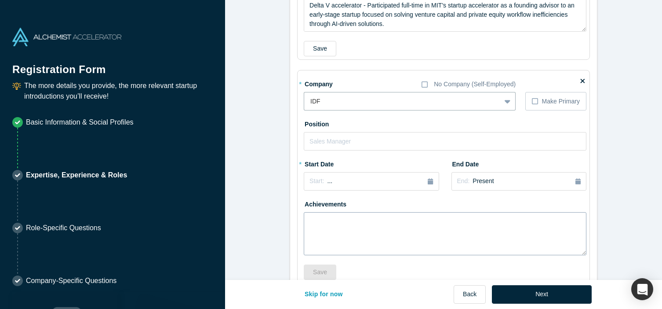
scroll to position [1800, 0]
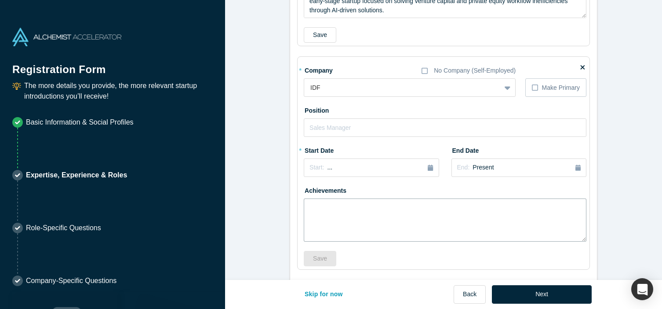
click at [333, 211] on textarea at bounding box center [445, 219] width 283 height 43
paste textarea "Led a 5-person team in a classified elite special operation that led to the acq…"
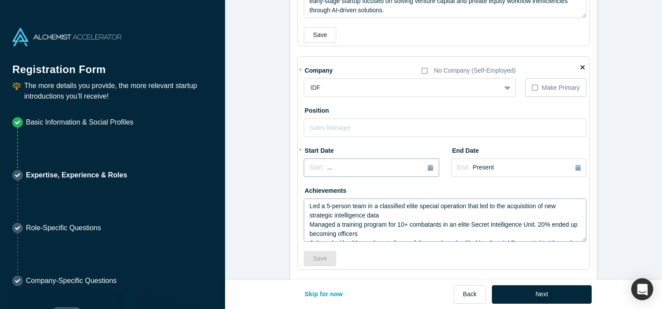
scroll to position [24, 0]
type textarea "Led a 5-person team in a classified elite special operation that led to the acq…"
click at [349, 132] on input "text" at bounding box center [445, 127] width 283 height 18
type input "Team Leader"
click at [432, 169] on icon "button" at bounding box center [430, 167] width 5 height 6
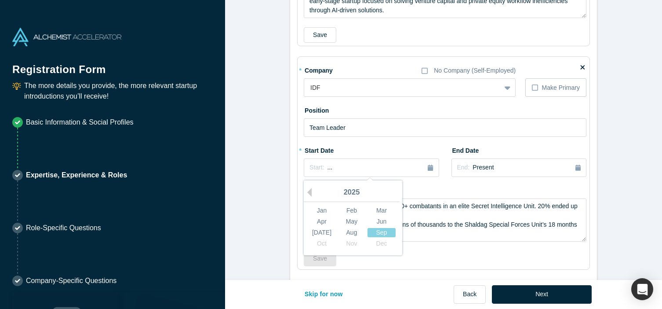
click at [314, 196] on div "2025" at bounding box center [352, 192] width 96 height 18
click at [312, 194] on button "Previous Year" at bounding box center [307, 192] width 9 height 9
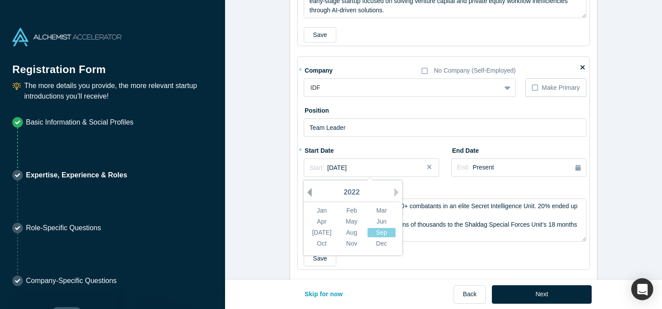
click at [312, 194] on button "Previous Year" at bounding box center [307, 192] width 9 height 9
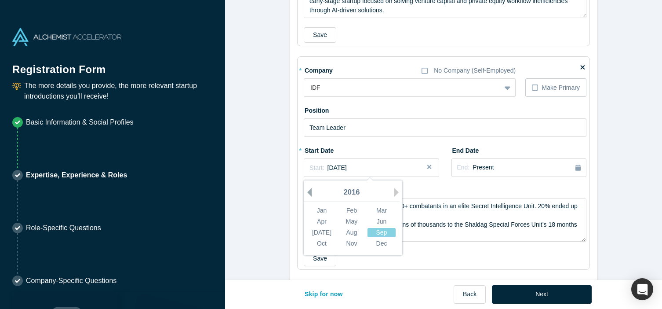
click at [312, 194] on button "Previous Year" at bounding box center [307, 192] width 9 height 9
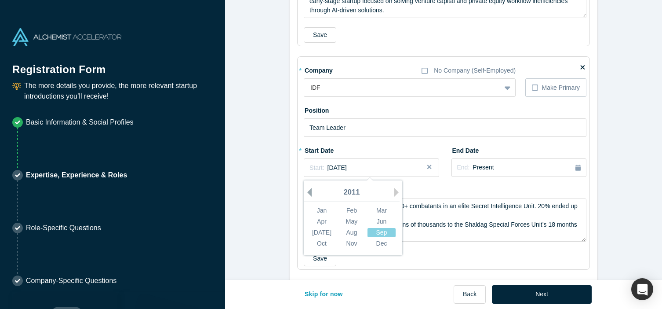
click at [312, 194] on button "Previous Year" at bounding box center [307, 192] width 9 height 9
click at [388, 245] on div "Dec" at bounding box center [381, 243] width 28 height 9
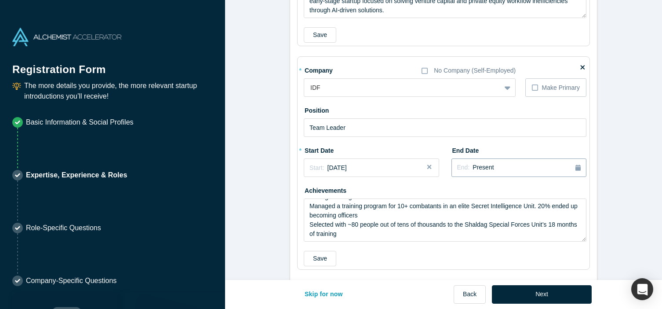
click at [581, 169] on button "End: Present" at bounding box center [518, 167] width 135 height 18
click at [496, 190] on div "2025" at bounding box center [536, 192] width 96 height 18
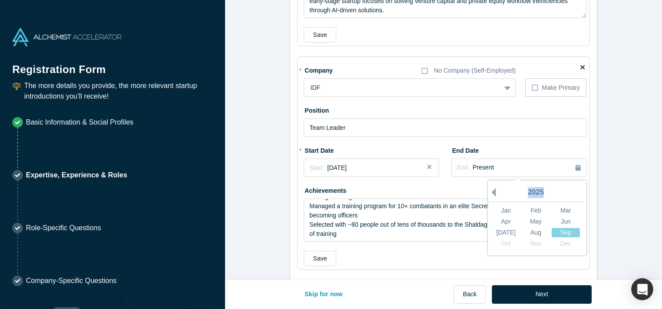
click at [496, 190] on div "Previous Year [DATE] Feb Mar Apr May Jun [DATE] Aug Sep Oct Nov Dec" at bounding box center [537, 217] width 98 height 75
click at [494, 190] on button "Previous Year" at bounding box center [491, 192] width 9 height 9
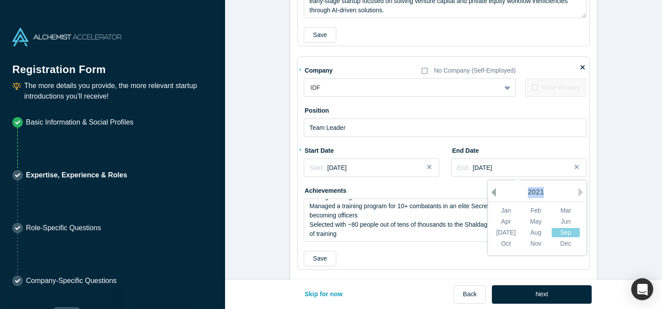
click at [494, 190] on button "Previous Year" at bounding box center [491, 192] width 9 height 9
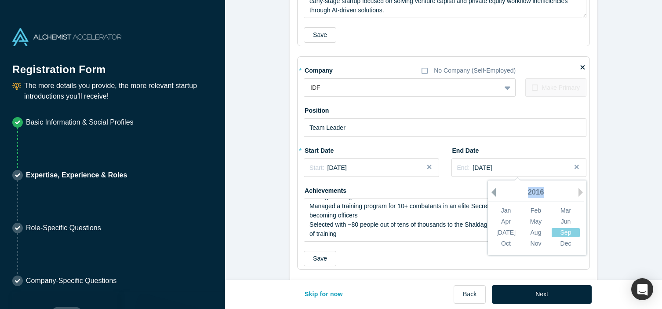
click at [494, 190] on button "Previous Year" at bounding box center [491, 192] width 9 height 9
click at [580, 194] on button "Next Year" at bounding box center [582, 192] width 9 height 9
click at [563, 208] on div "Mar" at bounding box center [566, 210] width 28 height 9
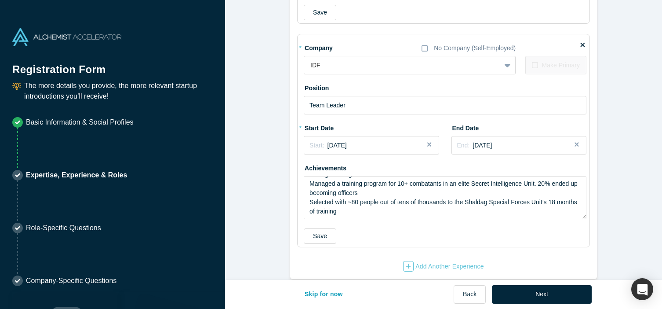
scroll to position [1834, 0]
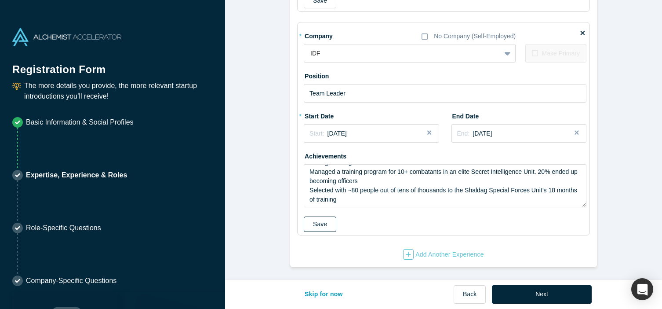
click at [322, 223] on button "Save" at bounding box center [320, 223] width 33 height 15
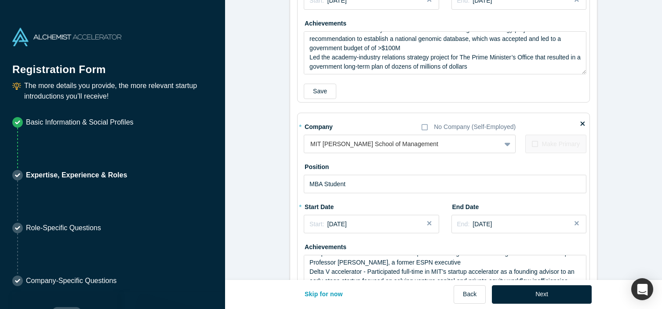
scroll to position [1703, 0]
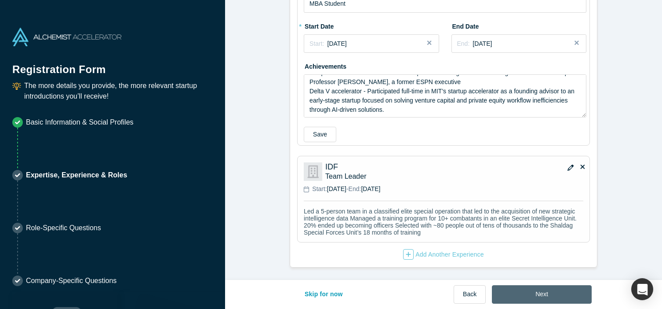
click at [540, 290] on button "Next" at bounding box center [542, 294] width 100 height 18
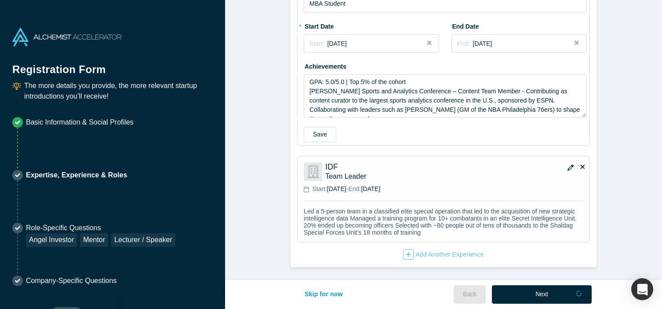
scroll to position [0, 0]
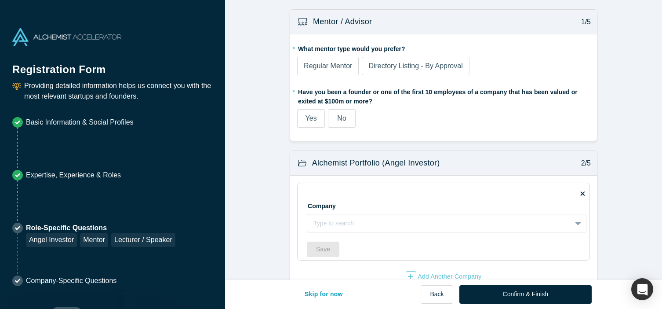
drag, startPoint x: 331, startPoint y: 65, endPoint x: 352, endPoint y: 65, distance: 21.6
click at [331, 66] on span "Regular Mentor" at bounding box center [328, 65] width 48 height 7
click at [0, 0] on input "Regular Mentor" at bounding box center [0, 0] width 0 height 0
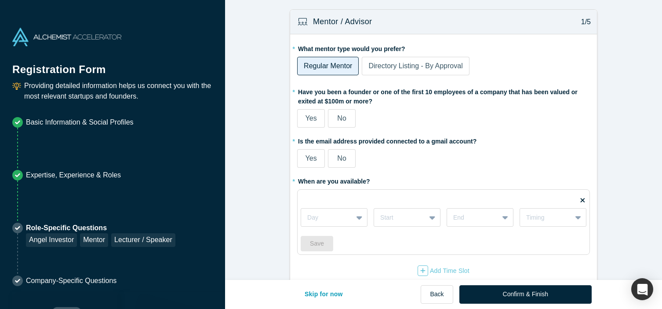
click at [407, 64] on span "Directory Listing - By Approval" at bounding box center [415, 65] width 94 height 7
click at [0, 0] on input "Directory Listing - By Approval" at bounding box center [0, 0] width 0 height 0
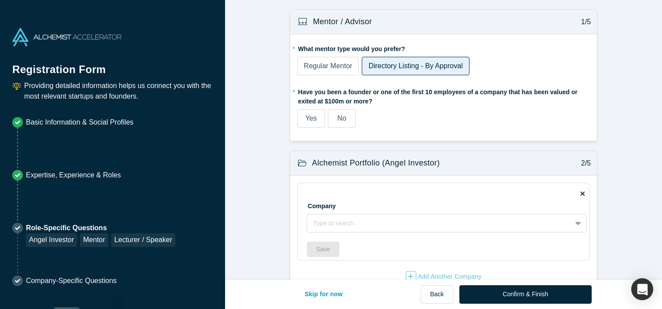
click at [331, 65] on span "Regular Mentor" at bounding box center [328, 65] width 48 height 7
click at [0, 0] on input "Regular Mentor" at bounding box center [0, 0] width 0 height 0
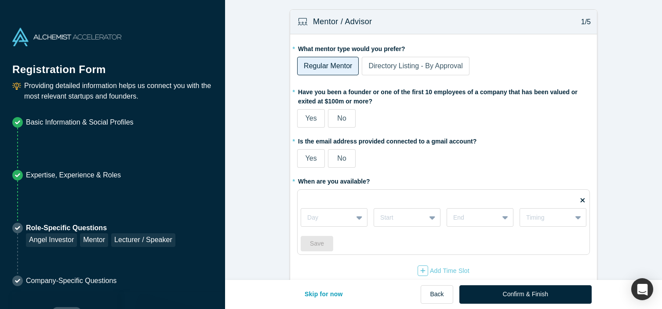
click at [402, 63] on span "Directory Listing - By Approval" at bounding box center [415, 65] width 94 height 7
click at [0, 0] on input "Directory Listing - By Approval" at bounding box center [0, 0] width 0 height 0
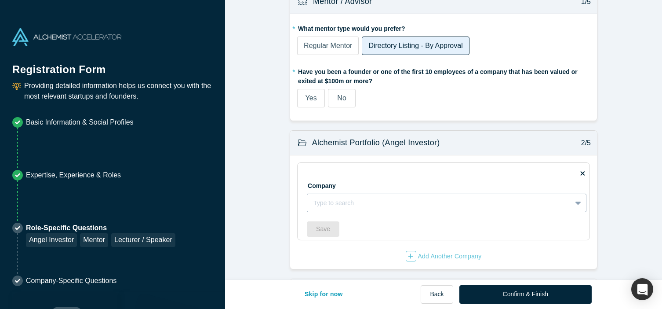
scroll to position [18, 0]
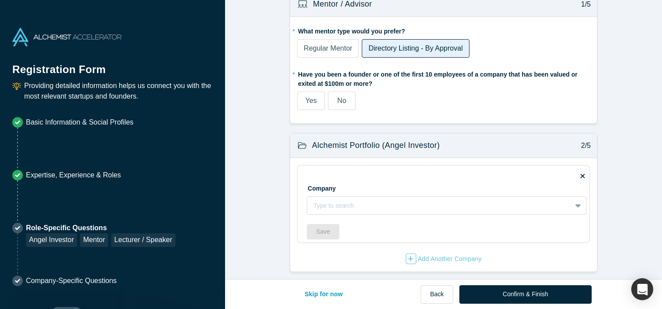
click at [325, 46] on span "Regular Mentor" at bounding box center [328, 47] width 48 height 7
click at [0, 0] on input "Regular Mentor" at bounding box center [0, 0] width 0 height 0
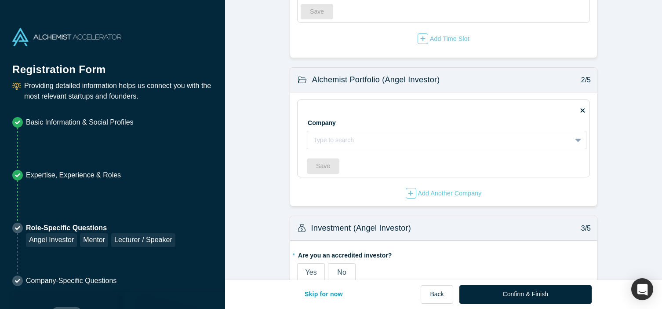
scroll to position [232, 0]
click at [407, 144] on div at bounding box center [439, 139] width 252 height 11
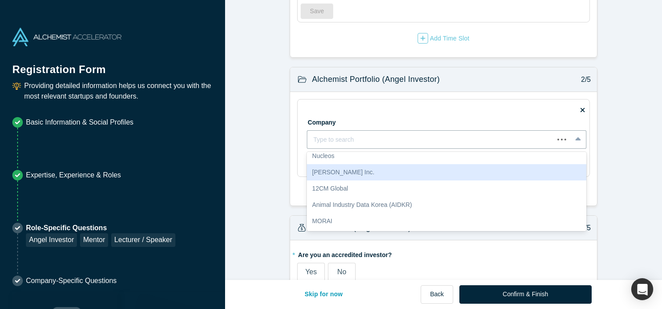
scroll to position [0, 0]
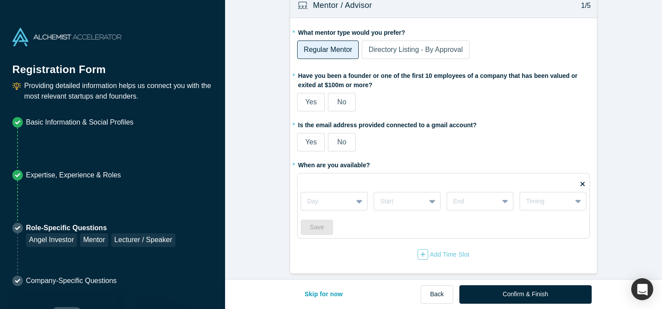
scroll to position [11, 0]
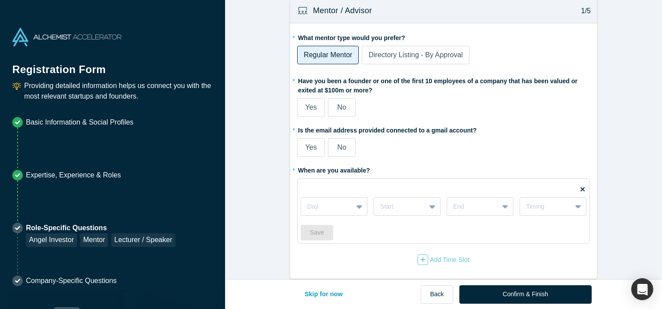
click at [349, 106] on label "No" at bounding box center [342, 107] width 28 height 18
click at [0, 0] on input "No" at bounding box center [0, 0] width 0 height 0
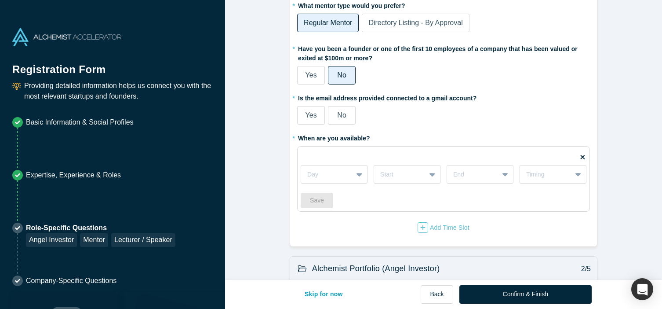
scroll to position [44, 0]
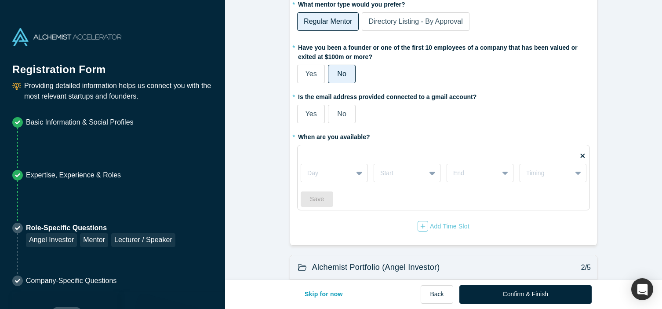
click at [313, 116] on span "Yes" at bounding box center [310, 113] width 11 height 7
click at [0, 0] on input "Yes" at bounding box center [0, 0] width 0 height 0
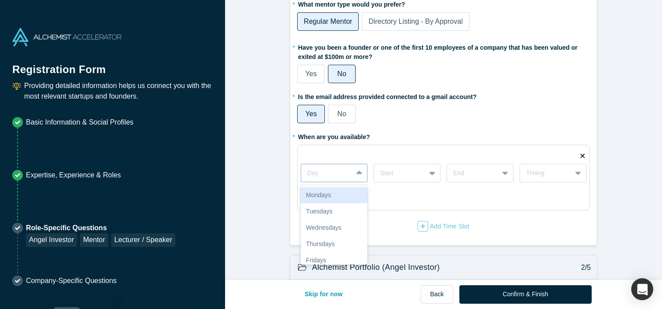
click at [357, 174] on icon at bounding box center [359, 172] width 6 height 9
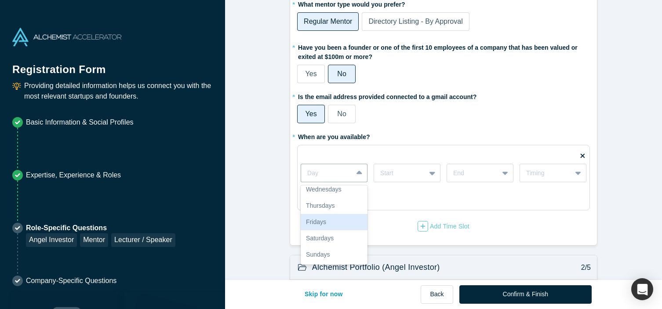
scroll to position [0, 0]
drag, startPoint x: 468, startPoint y: 131, endPoint x: 456, endPoint y: 135, distance: 13.2
click at [468, 131] on div "* When are you available? Tuesdays, 2 of 7. 7 results available. Use Up and Dow…" at bounding box center [443, 180] width 293 height 102
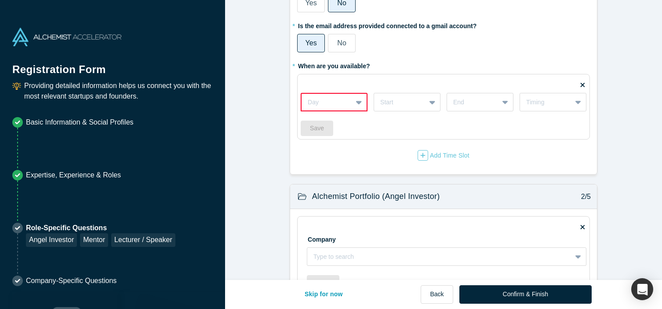
scroll to position [116, 0]
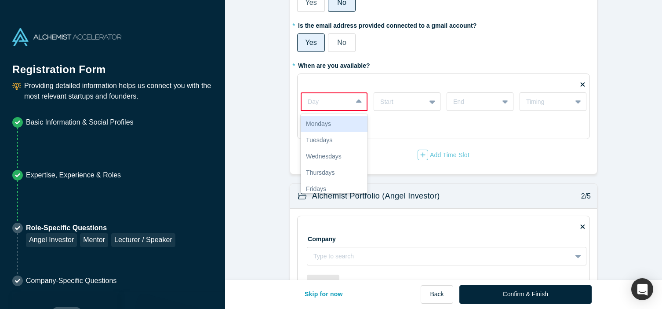
click at [362, 105] on div at bounding box center [359, 102] width 14 height 16
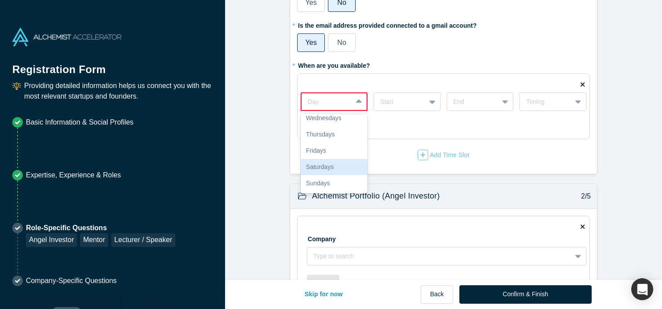
drag, startPoint x: 345, startPoint y: 163, endPoint x: 344, endPoint y: 157, distance: 5.9
click at [345, 163] on div "Saturdays" at bounding box center [334, 167] width 67 height 16
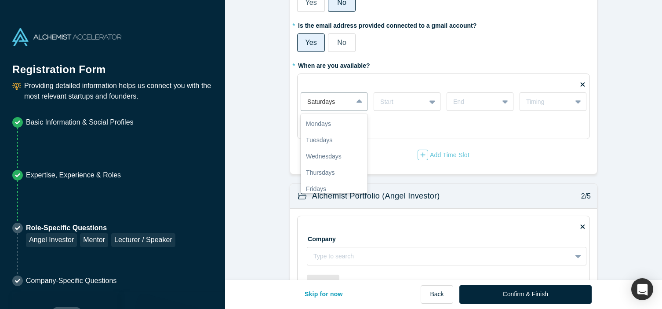
drag, startPoint x: 345, startPoint y: 102, endPoint x: 340, endPoint y: 152, distance: 49.5
click at [345, 102] on div at bounding box center [326, 101] width 39 height 11
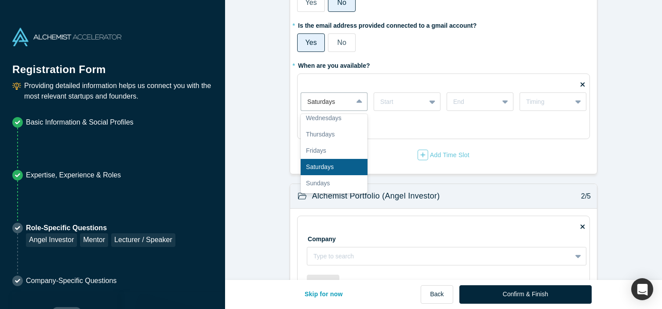
click at [334, 168] on div "Saturdays" at bounding box center [334, 167] width 67 height 16
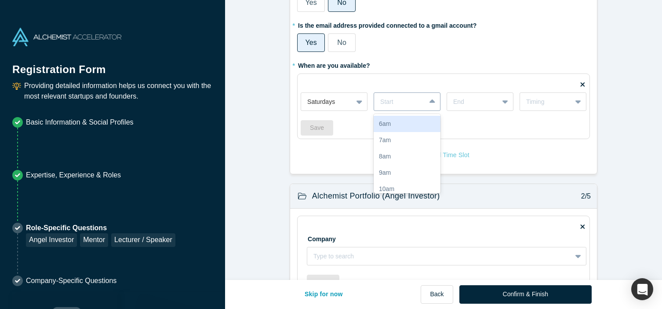
click at [399, 107] on div at bounding box center [399, 101] width 39 height 11
click at [399, 139] on div "10am" at bounding box center [407, 140] width 67 height 16
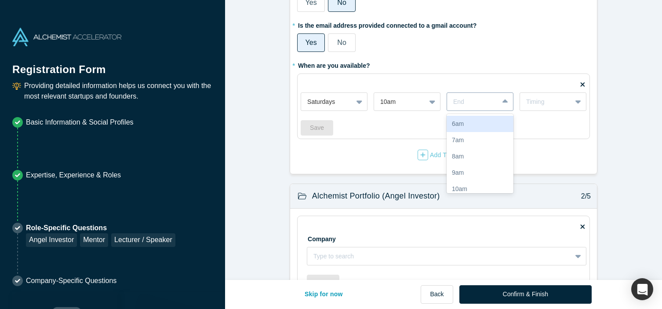
click at [463, 109] on div "End" at bounding box center [472, 101] width 51 height 15
click at [466, 159] on div "1pm" at bounding box center [480, 158] width 67 height 16
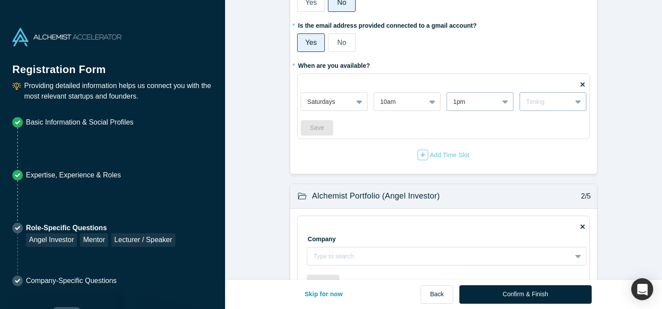
click at [542, 102] on div "Timing" at bounding box center [545, 101] width 39 height 9
click at [544, 125] on div "Weekly" at bounding box center [552, 124] width 67 height 16
click at [534, 99] on div "Weekly" at bounding box center [545, 101] width 39 height 9
click at [430, 134] on div "Save" at bounding box center [444, 127] width 286 height 15
click at [539, 103] on div "Weekly" at bounding box center [545, 101] width 39 height 9
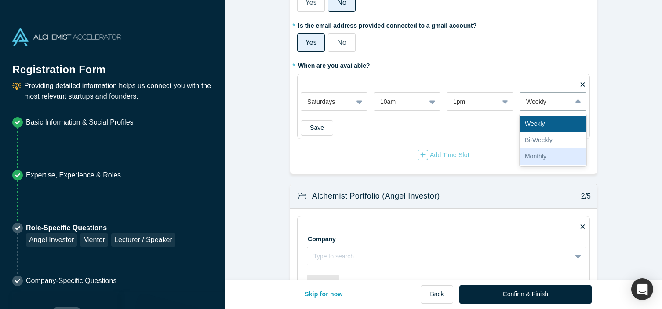
click at [539, 152] on div "Monthly" at bounding box center [552, 156] width 67 height 16
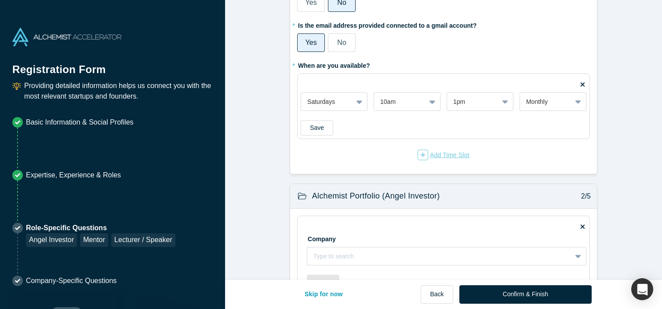
click at [446, 160] on div "Add Time Slot" at bounding box center [444, 154] width 52 height 11
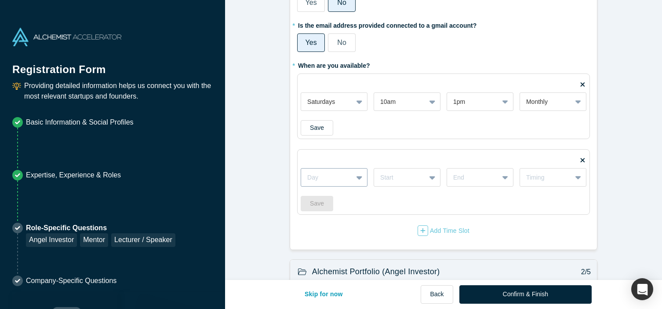
click at [341, 177] on div at bounding box center [326, 177] width 39 height 11
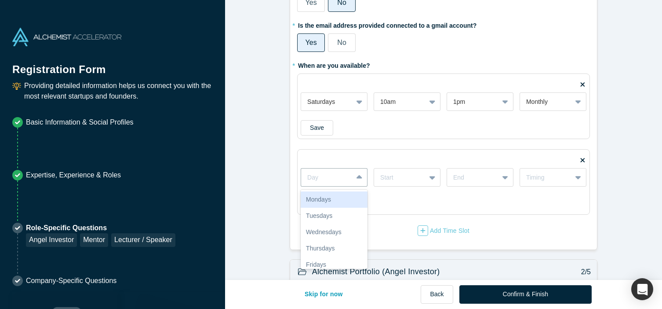
click at [329, 203] on div "Mondays" at bounding box center [334, 199] width 67 height 16
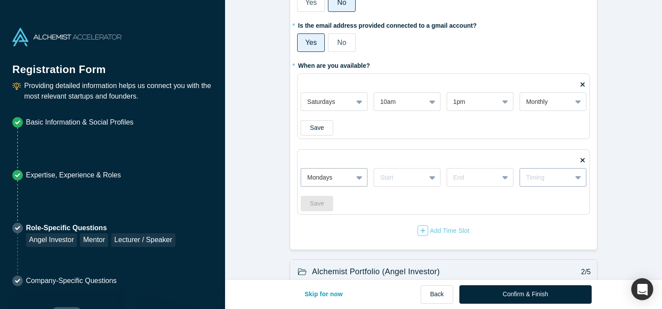
click at [553, 175] on div "Timing" at bounding box center [545, 177] width 39 height 9
click at [546, 201] on div "Weekly" at bounding box center [552, 199] width 67 height 16
click at [418, 176] on div at bounding box center [399, 177] width 39 height 11
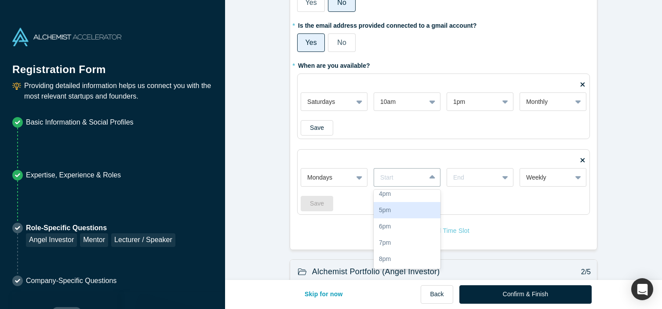
scroll to position [162, 0]
drag, startPoint x: 399, startPoint y: 229, endPoint x: 437, endPoint y: 203, distance: 45.6
click at [399, 229] on div "6pm" at bounding box center [407, 233] width 67 height 16
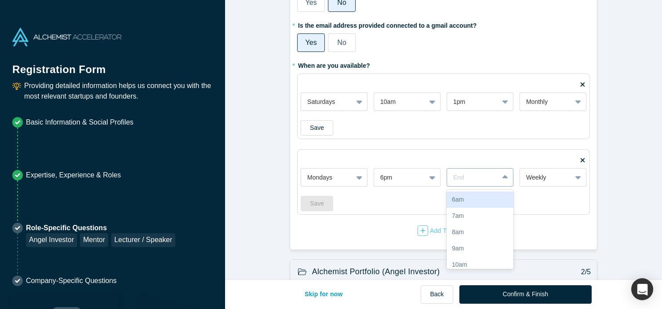
click at [471, 182] on div at bounding box center [472, 177] width 39 height 11
click at [467, 241] on div "8pm" at bounding box center [480, 246] width 67 height 16
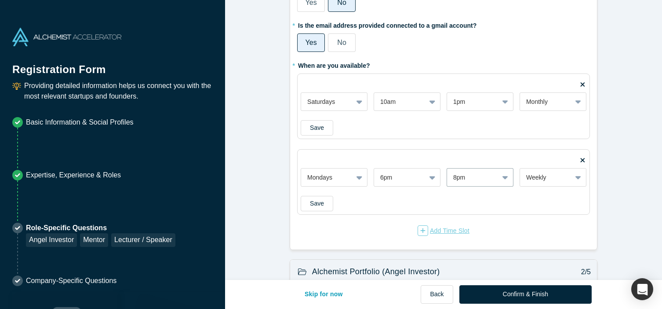
click at [432, 231] on div "Add Time Slot" at bounding box center [444, 230] width 52 height 11
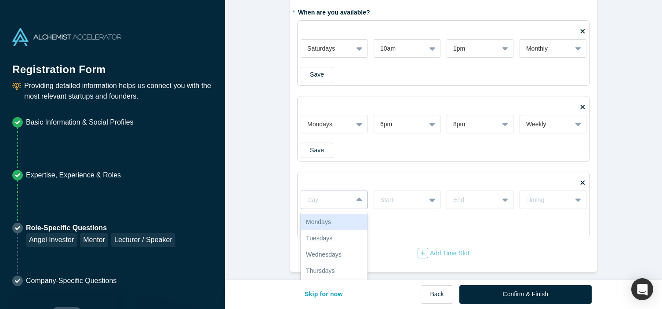
scroll to position [184, 0]
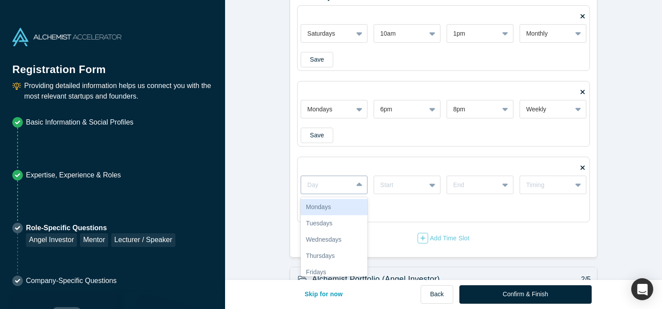
click at [344, 194] on div "Mondays, 1 of 7. 7 results available. Use Up and Down to choose options, press …" at bounding box center [334, 184] width 67 height 18
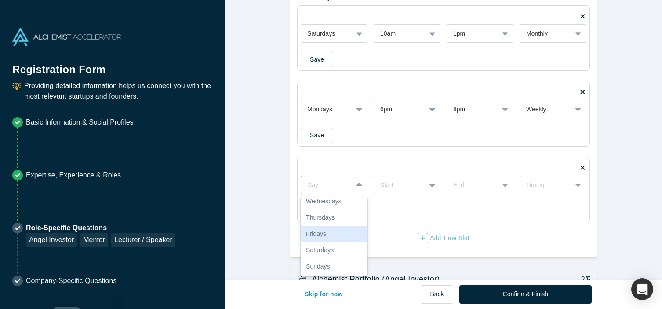
click at [340, 232] on div "Fridays" at bounding box center [334, 233] width 67 height 16
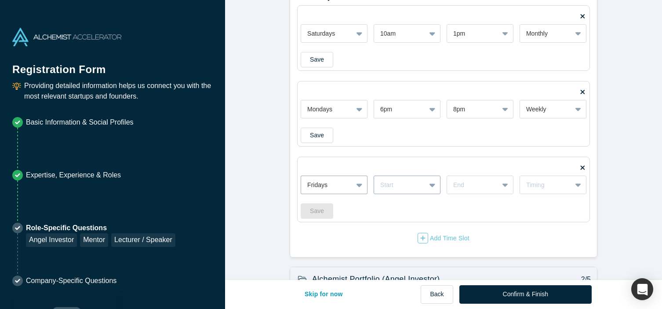
click at [410, 193] on div "Start" at bounding box center [407, 184] width 67 height 18
click at [400, 236] on div "5pm" at bounding box center [407, 240] width 67 height 16
click at [468, 191] on div "End" at bounding box center [472, 185] width 51 height 15
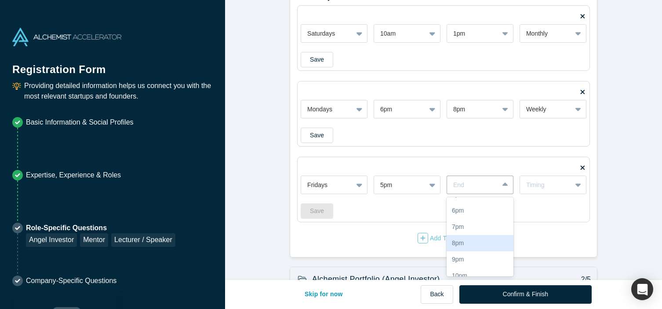
click at [466, 247] on div "8pm" at bounding box center [480, 243] width 67 height 16
click at [534, 189] on div "Timing" at bounding box center [545, 184] width 51 height 11
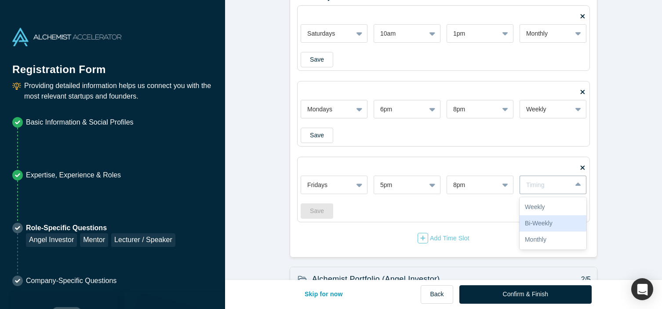
click at [535, 224] on div "Bi-Weekly" at bounding box center [552, 223] width 67 height 16
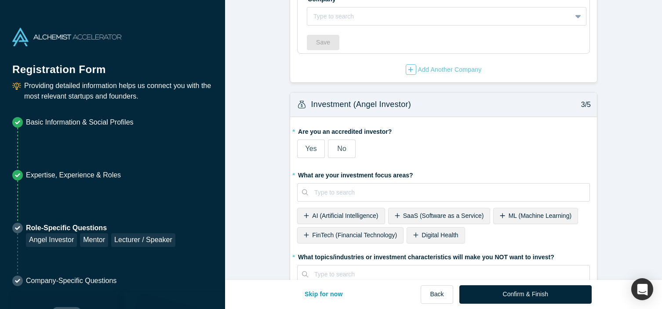
scroll to position [507, 0]
click at [346, 150] on label "No" at bounding box center [342, 147] width 28 height 18
click at [0, 0] on input "No" at bounding box center [0, 0] width 0 height 0
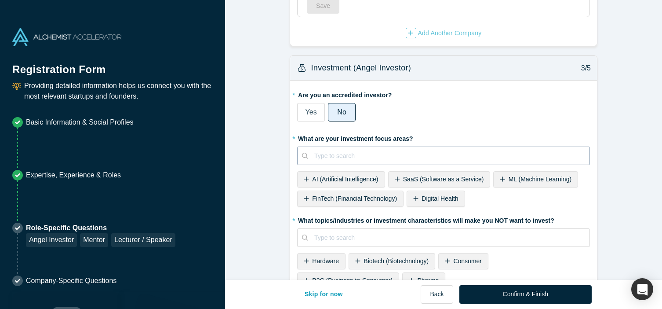
scroll to position [545, 0]
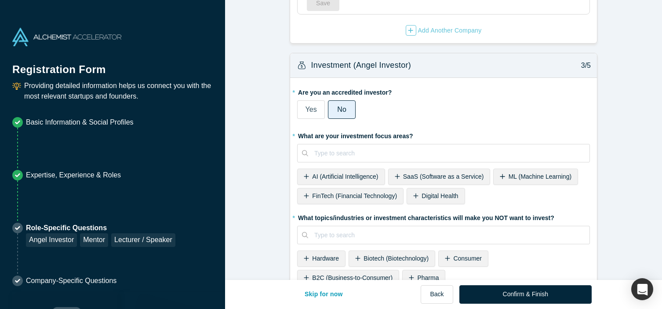
click at [353, 181] on div "AI (Artificial Intelligence)" at bounding box center [340, 176] width 87 height 16
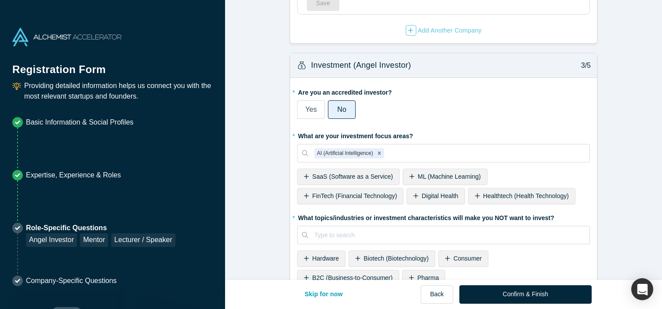
click at [313, 178] on span "SaaS (Software as a Service)" at bounding box center [352, 176] width 81 height 7
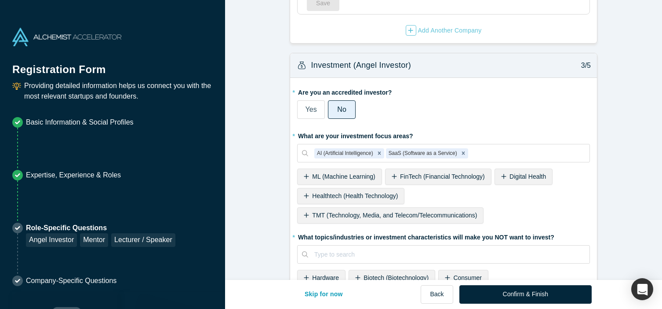
click at [348, 178] on span "ML (Machine Learning)" at bounding box center [343, 176] width 63 height 7
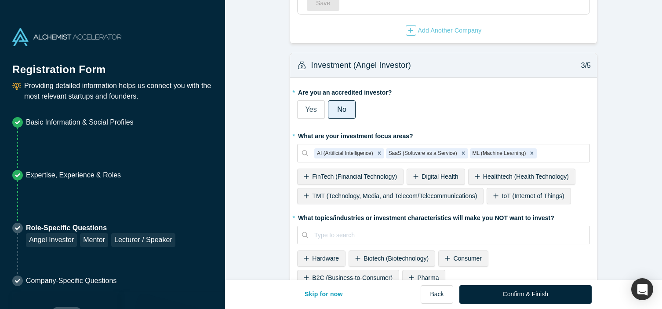
click at [538, 174] on span "Healthtech (Health Technology)" at bounding box center [526, 176] width 86 height 7
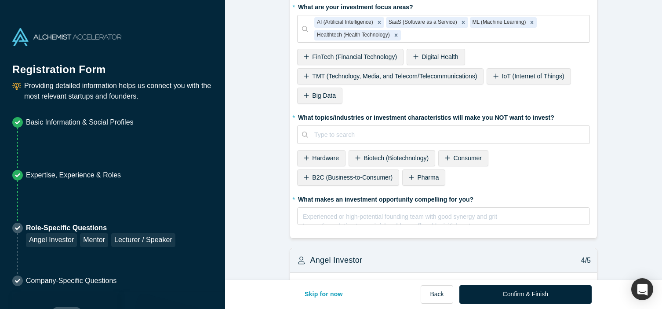
scroll to position [675, 0]
click at [341, 180] on div "B2C (Business-to-Consumer)" at bounding box center [348, 176] width 102 height 16
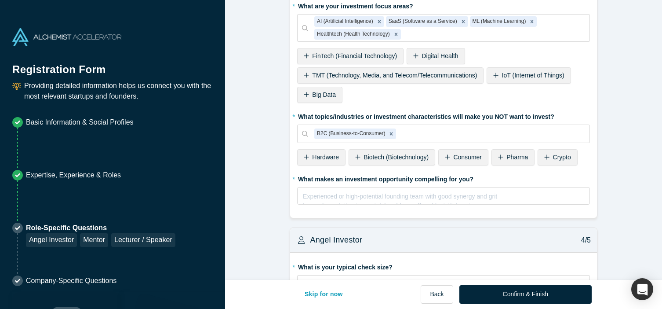
click at [454, 157] on span "Consumer" at bounding box center [467, 156] width 29 height 7
click at [495, 157] on icon at bounding box center [493, 156] width 5 height 5
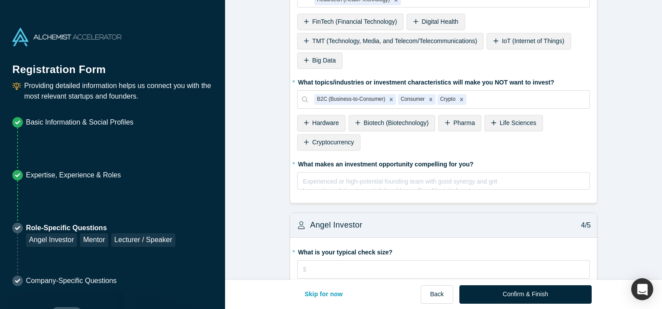
scroll to position [710, 0]
click at [410, 183] on div "rdw-editor" at bounding box center [443, 178] width 281 height 9
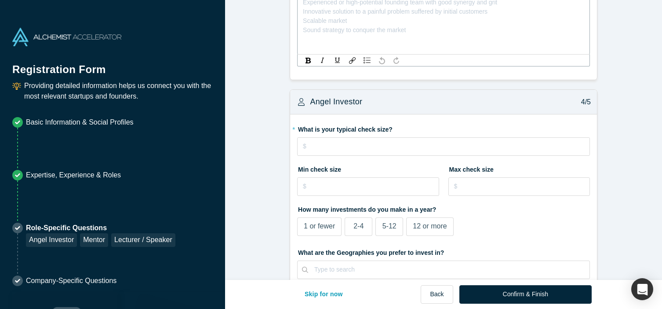
scroll to position [828, 0]
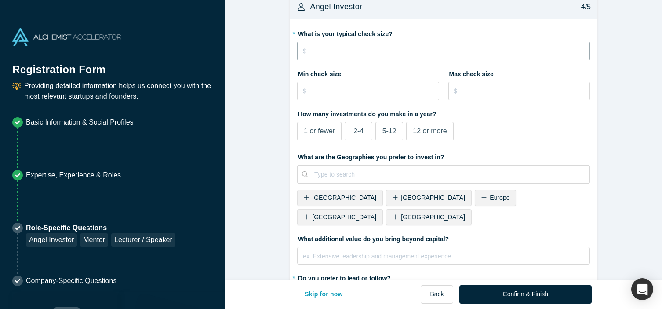
click at [407, 60] on input "tel" at bounding box center [443, 51] width 293 height 18
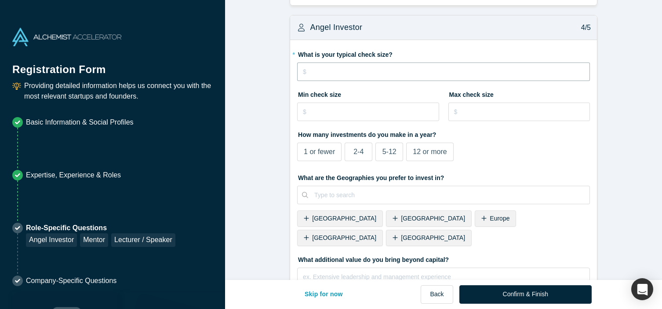
scroll to position [907, 0]
click at [323, 155] on div "1 or fewer" at bounding box center [319, 151] width 31 height 11
click at [0, 0] on input "1 or fewer" at bounding box center [0, 0] width 0 height 0
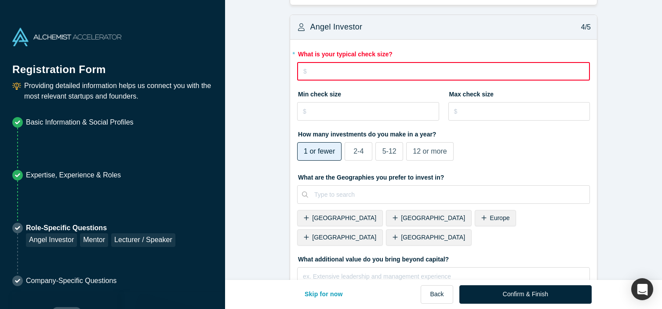
click at [349, 68] on input "tel" at bounding box center [443, 71] width 293 height 18
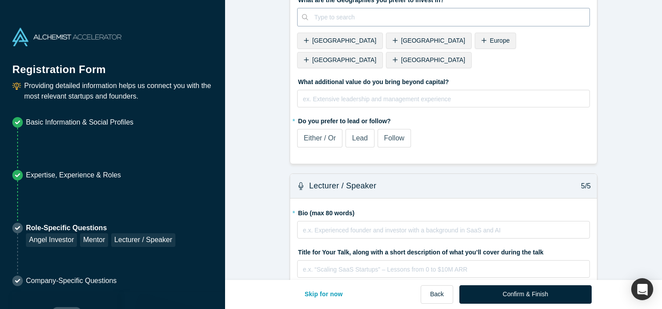
scroll to position [1089, 0]
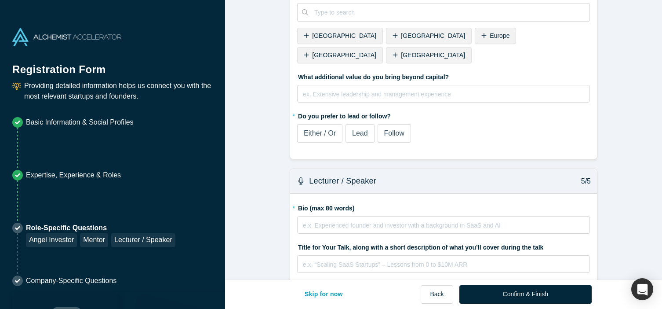
click at [39, 121] on p "Basic Information & Social Profiles" at bounding box center [80, 122] width 108 height 11
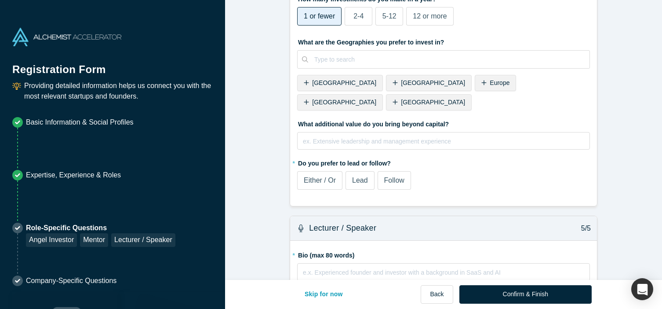
scroll to position [1043, 0]
click at [363, 175] on span "Lead" at bounding box center [360, 178] width 16 height 7
click at [0, 0] on input "Lead" at bounding box center [0, 0] width 0 height 0
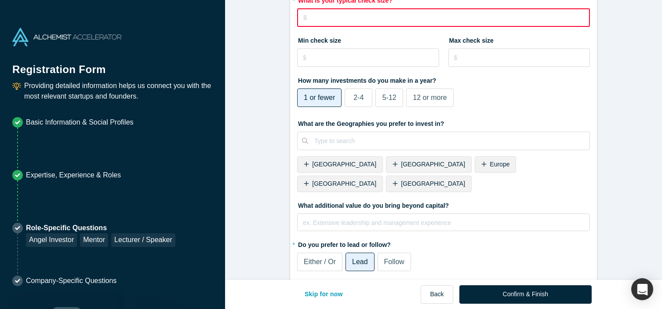
scroll to position [960, 0]
click at [376, 180] on span "[GEOGRAPHIC_DATA]" at bounding box center [344, 183] width 64 height 7
click at [490, 163] on span "Europe" at bounding box center [500, 164] width 20 height 7
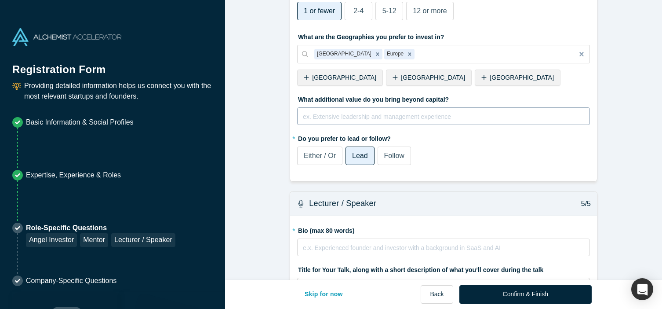
scroll to position [1048, 0]
click at [396, 115] on div "rdw-editor" at bounding box center [443, 114] width 281 height 9
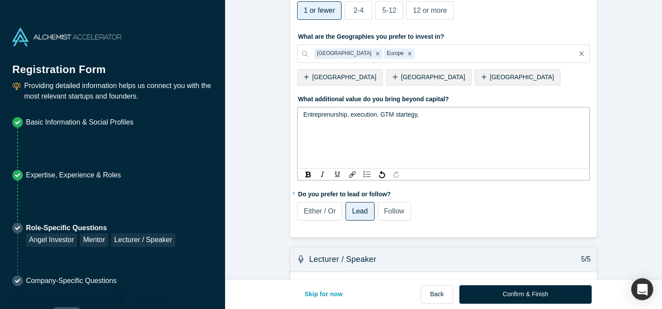
click at [407, 113] on span "Entreprenurship, execution. GTM startegy," at bounding box center [361, 114] width 116 height 7
click at [317, 115] on span "Entreprenurship, execution. GTM strategy," at bounding box center [361, 114] width 116 height 7
click at [431, 117] on div "Entrepreneurship, execution. GTM strategy," at bounding box center [443, 114] width 281 height 9
click at [457, 115] on span "Entrepreneurship, execution. GTM strategy, network for customer pilots" at bounding box center [400, 114] width 194 height 7
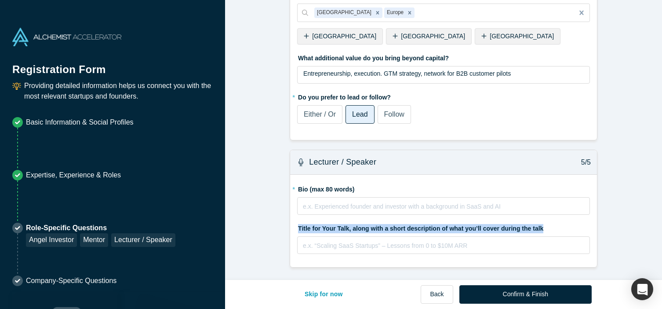
scroll to position [1089, 0]
drag, startPoint x: 540, startPoint y: 229, endPoint x: 302, endPoint y: 222, distance: 237.9
click at [302, 222] on label "Title for Your Talk, along with a short description of what you’ll cover during…" at bounding box center [443, 227] width 293 height 12
copy label "Title for Your Talk, along with a short description of what you’ll cover during…"
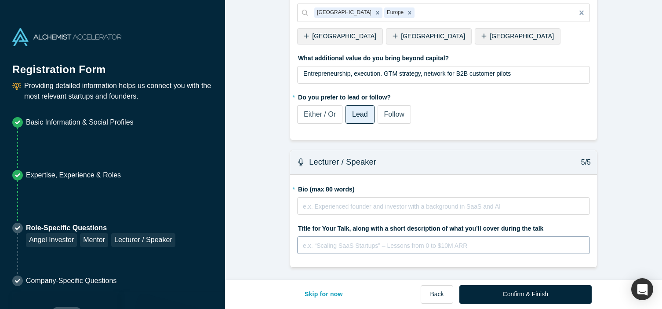
click at [325, 242] on div "rdw-editor" at bounding box center [443, 243] width 281 height 9
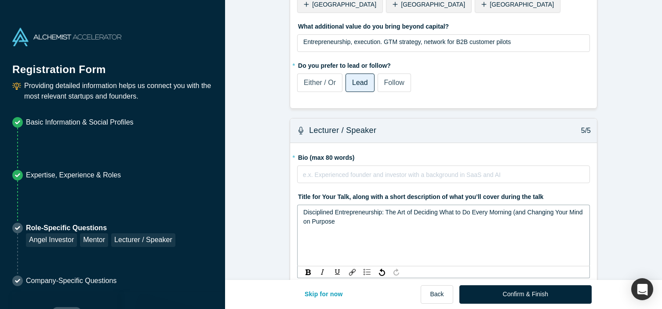
scroll to position [1125, 0]
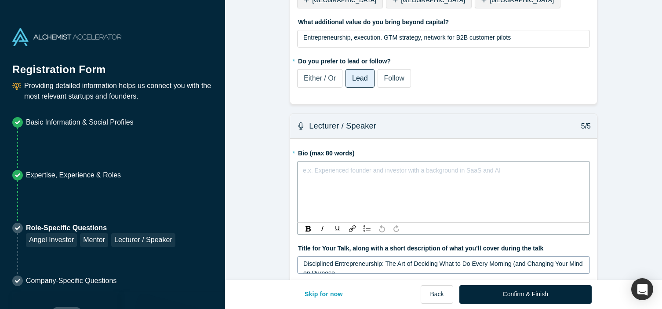
click at [372, 173] on div "rdw-editor" at bounding box center [443, 168] width 281 height 9
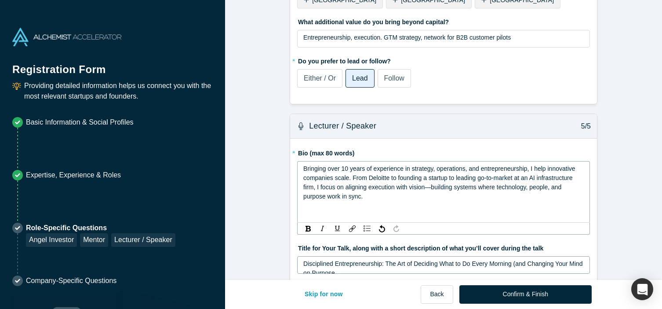
scroll to position [1145, 0]
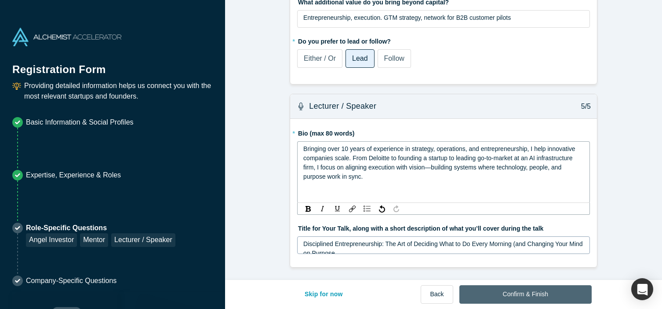
click at [522, 297] on button "Confirm & Finish" at bounding box center [525, 294] width 132 height 18
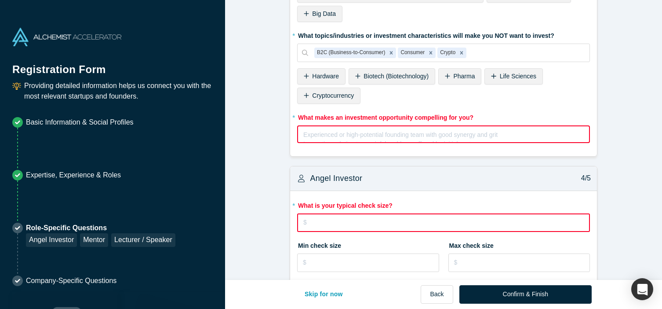
scroll to position [837, 0]
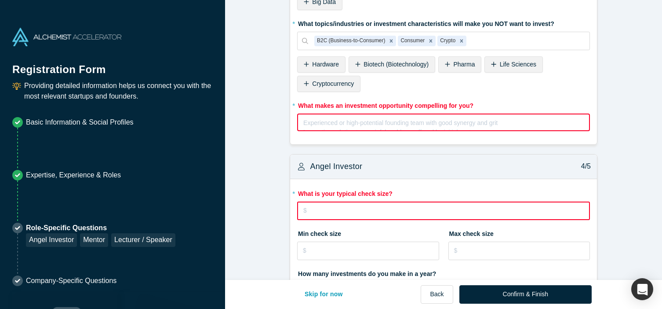
click at [406, 123] on div "rdw-editor" at bounding box center [444, 121] width 280 height 9
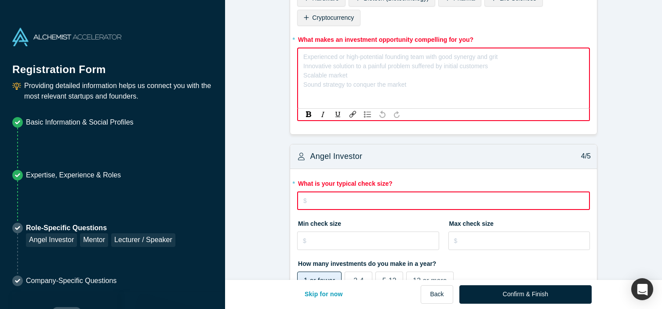
scroll to position [915, 0]
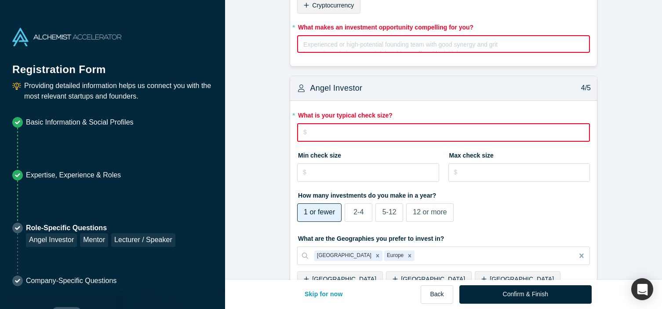
click at [374, 186] on fieldset "* What is your typical check size? Min check size Max check size How many inves…" at bounding box center [443, 242] width 293 height 268
click at [360, 175] on input "tel" at bounding box center [368, 172] width 142 height 18
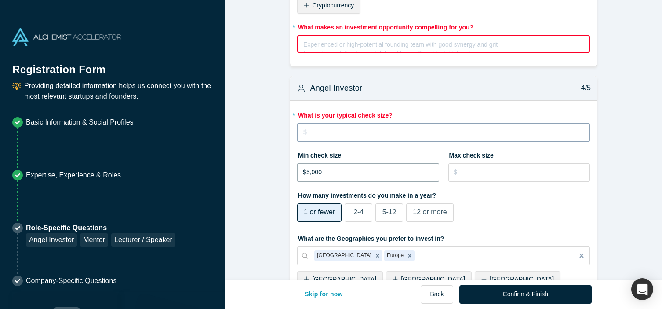
type input "$5,000"
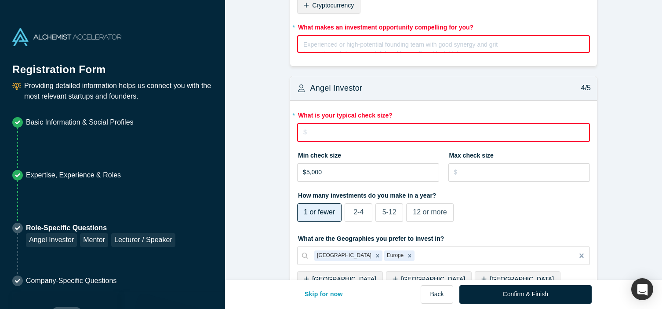
click at [382, 132] on input "tel" at bounding box center [443, 132] width 293 height 18
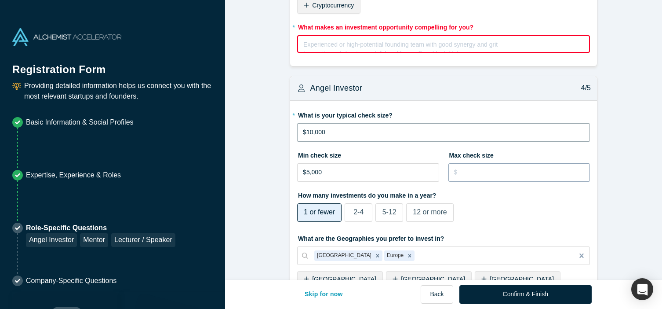
type input "$10,000"
click at [490, 176] on input "tel" at bounding box center [519, 172] width 142 height 18
type input "$25,000"
click at [528, 217] on div "How many investments do you make in a year? 1 or fewer 2-4 5-12 12 or more" at bounding box center [443, 206] width 293 height 37
click at [316, 48] on div "Experienced or high-potential founding team with good synergy and grit Innovati…" at bounding box center [443, 48] width 280 height 18
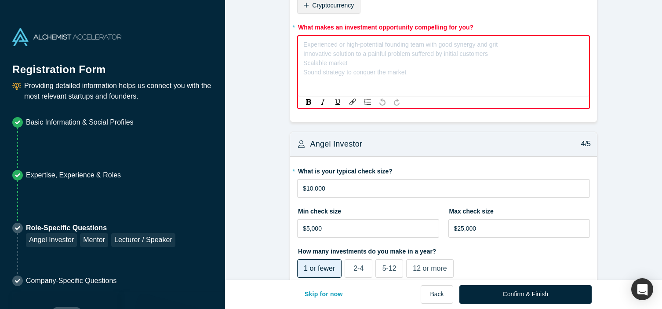
scroll to position [846, 0]
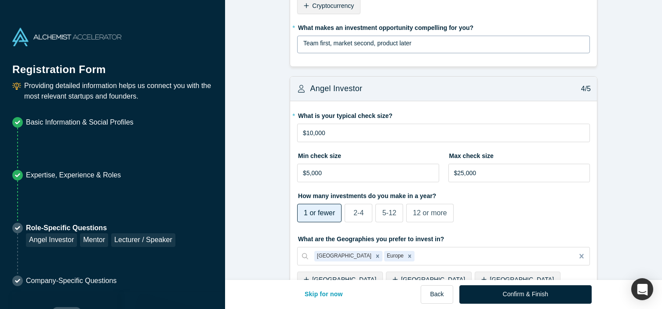
click at [527, 290] on button "Confirm & Finish" at bounding box center [525, 294] width 132 height 18
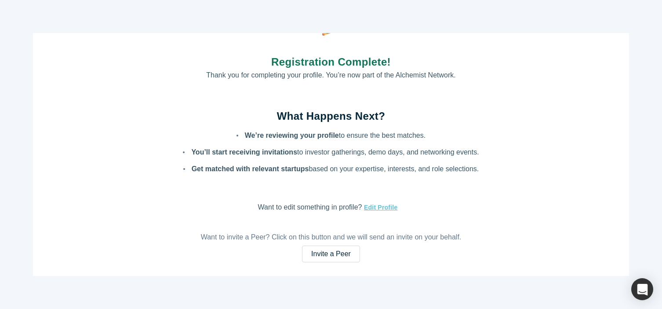
scroll to position [15, 0]
